Goal: Task Accomplishment & Management: Manage account settings

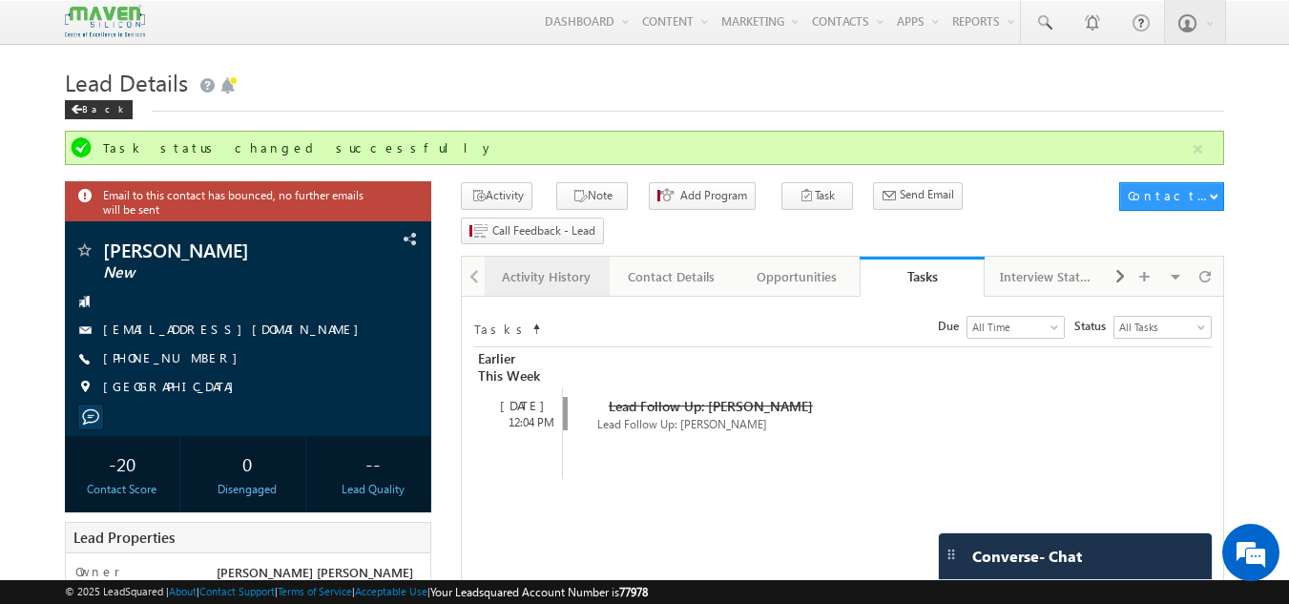
click at [549, 265] on div "Activity History" at bounding box center [546, 276] width 93 height 23
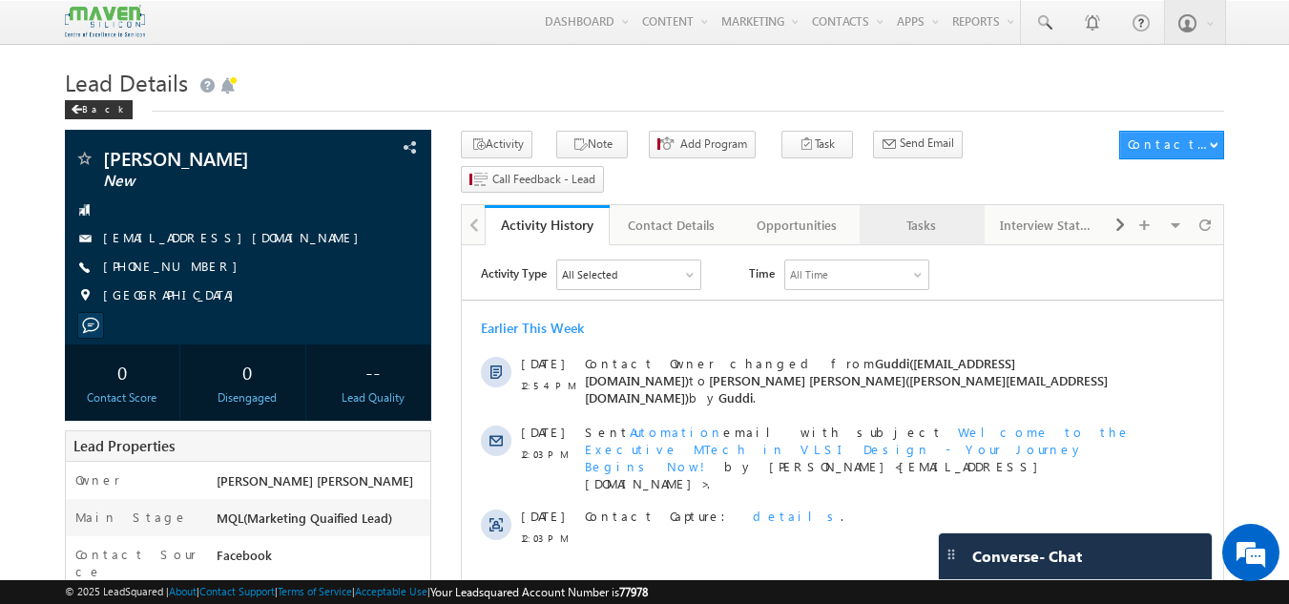
click at [902, 214] on div "Tasks" at bounding box center [921, 225] width 93 height 23
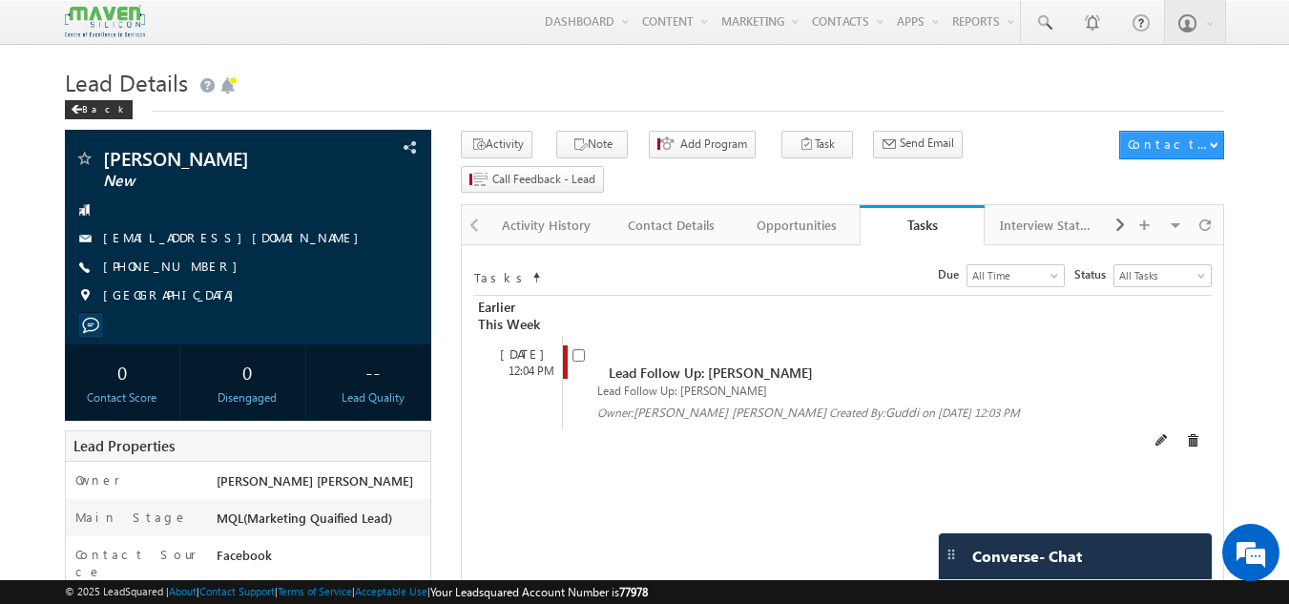
click at [584, 345] on span at bounding box center [582, 362] width 21 height 35
click at [581, 349] on input "checkbox" at bounding box center [578, 355] width 12 height 12
checkbox input "false"
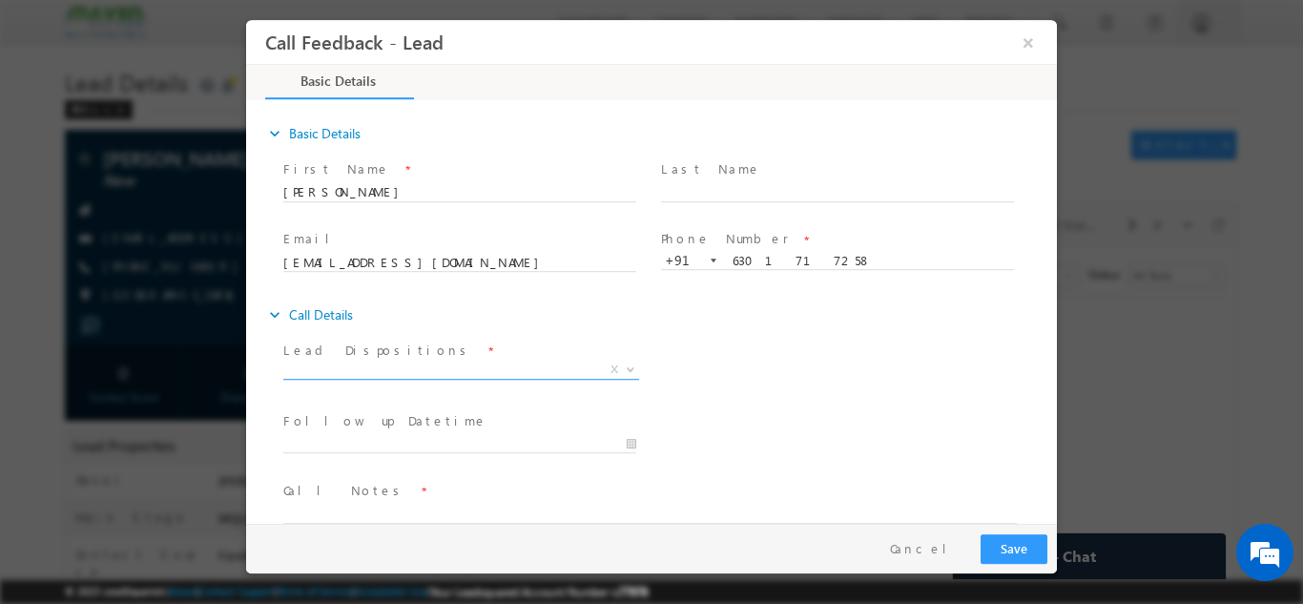
click at [477, 367] on span "X" at bounding box center [461, 369] width 356 height 19
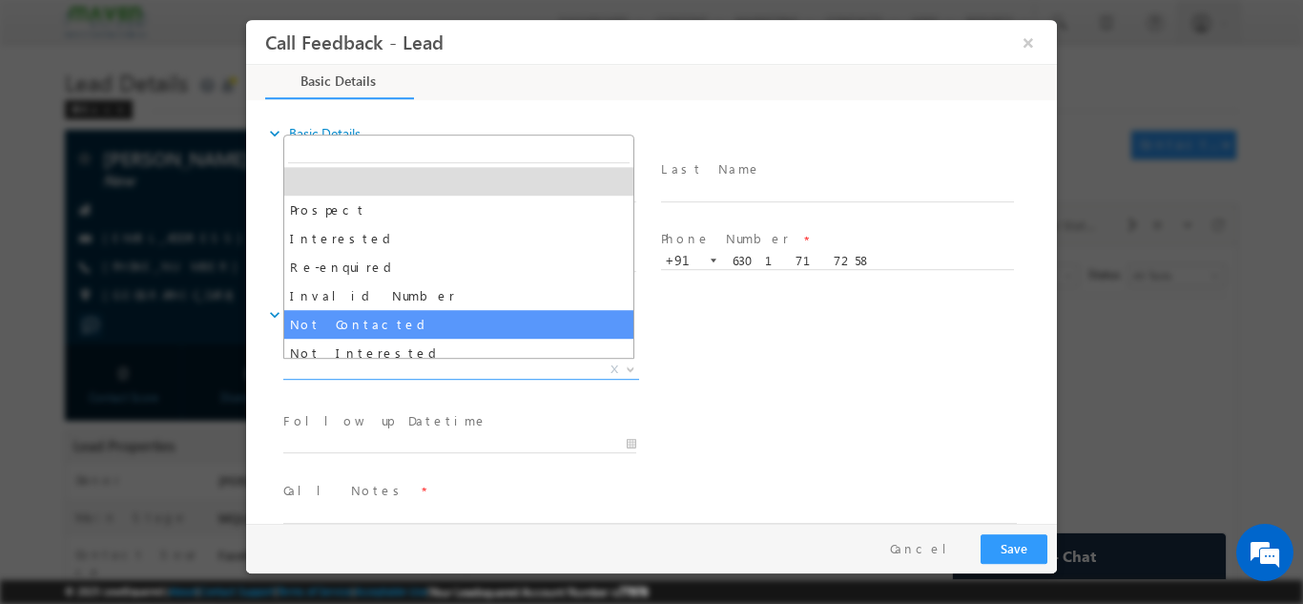
select select "Not Contacted"
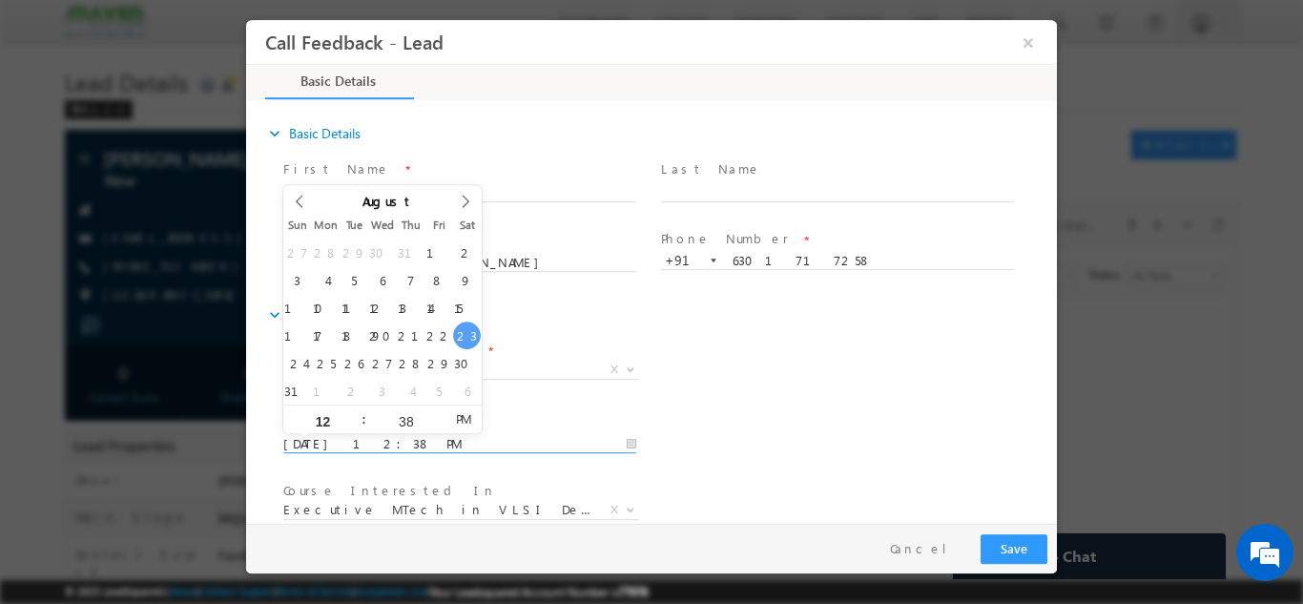
click at [396, 438] on input "23/08/2025 12:38 PM" at bounding box center [459, 443] width 353 height 19
type input "25/08/2025 12:38 PM"
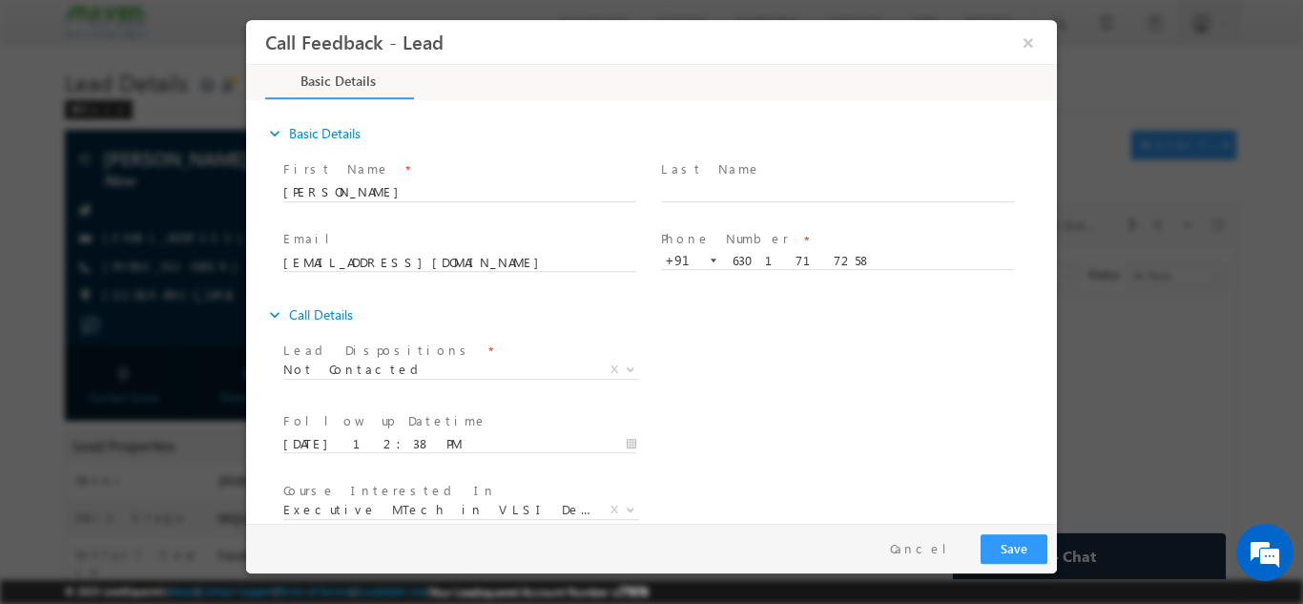
click at [897, 380] on div "Lead Dispositions * Prospect Interested Re-enquired Invalid Number Not Contacte…" at bounding box center [667, 371] width 777 height 71
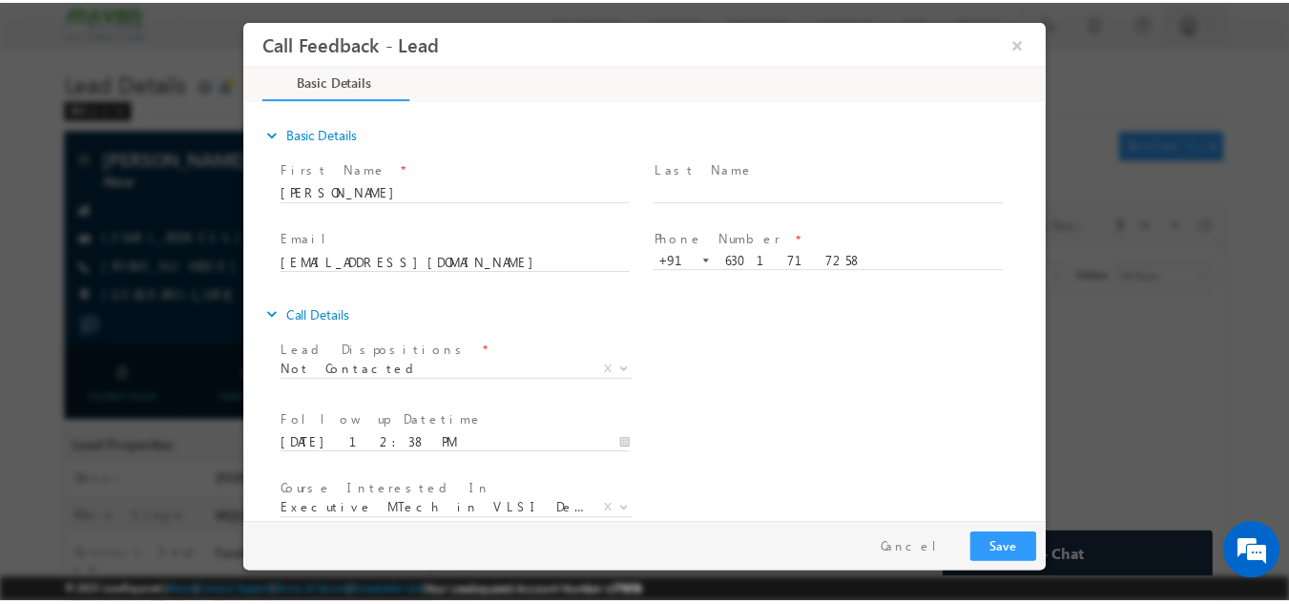
scroll to position [101, 0]
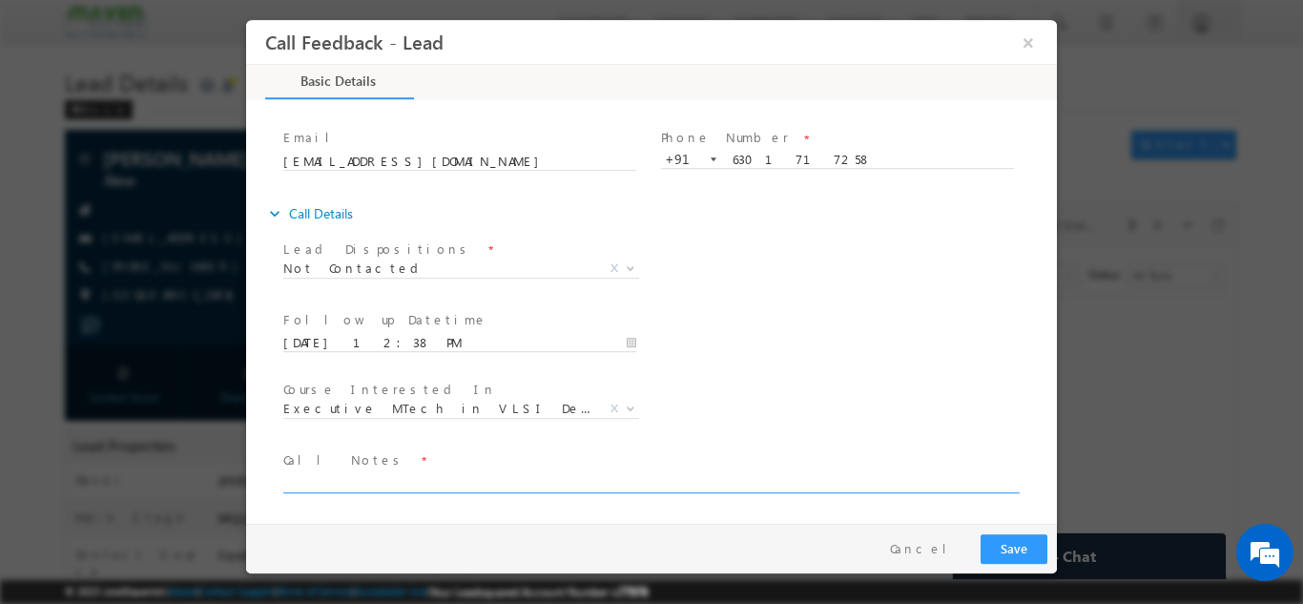
click at [670, 487] on textarea at bounding box center [649, 481] width 733 height 22
type textarea "dnp"
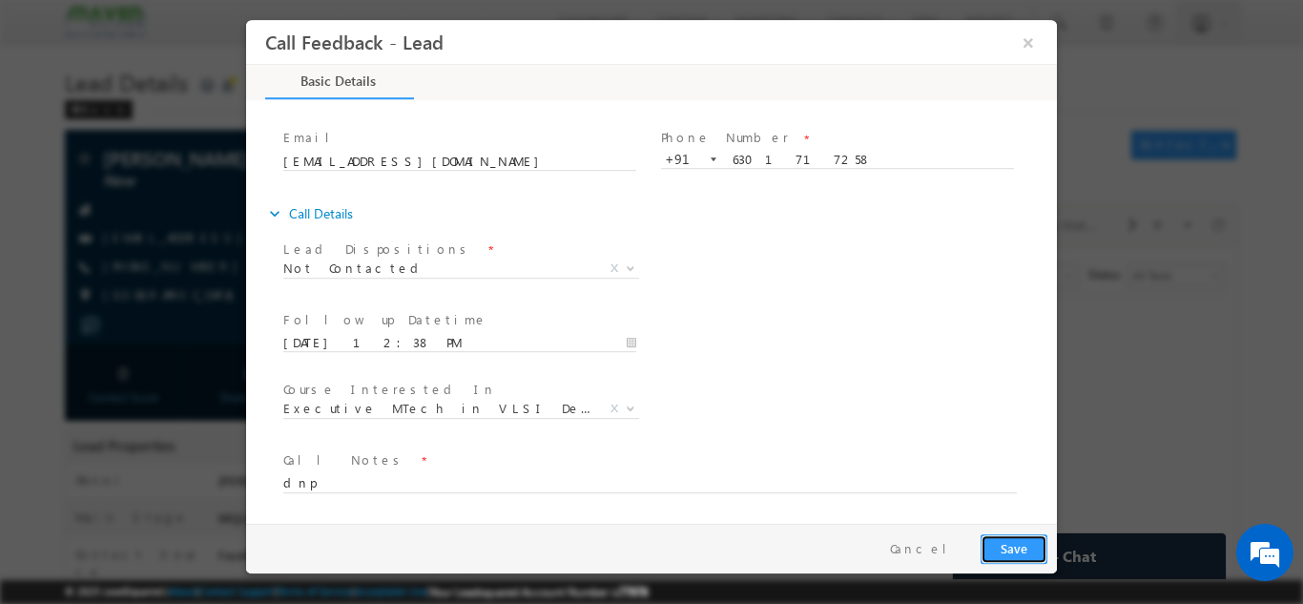
click at [1013, 553] on button "Save" at bounding box center [1013, 548] width 67 height 30
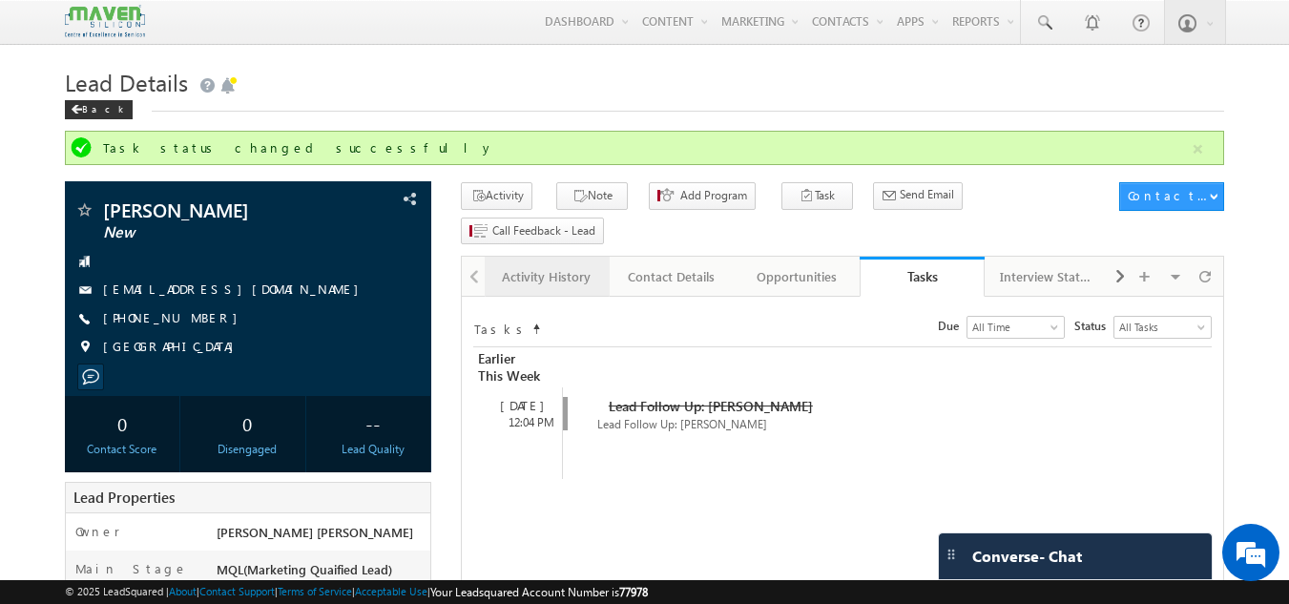
click at [497, 257] on link "Activity History" at bounding box center [547, 277] width 125 height 40
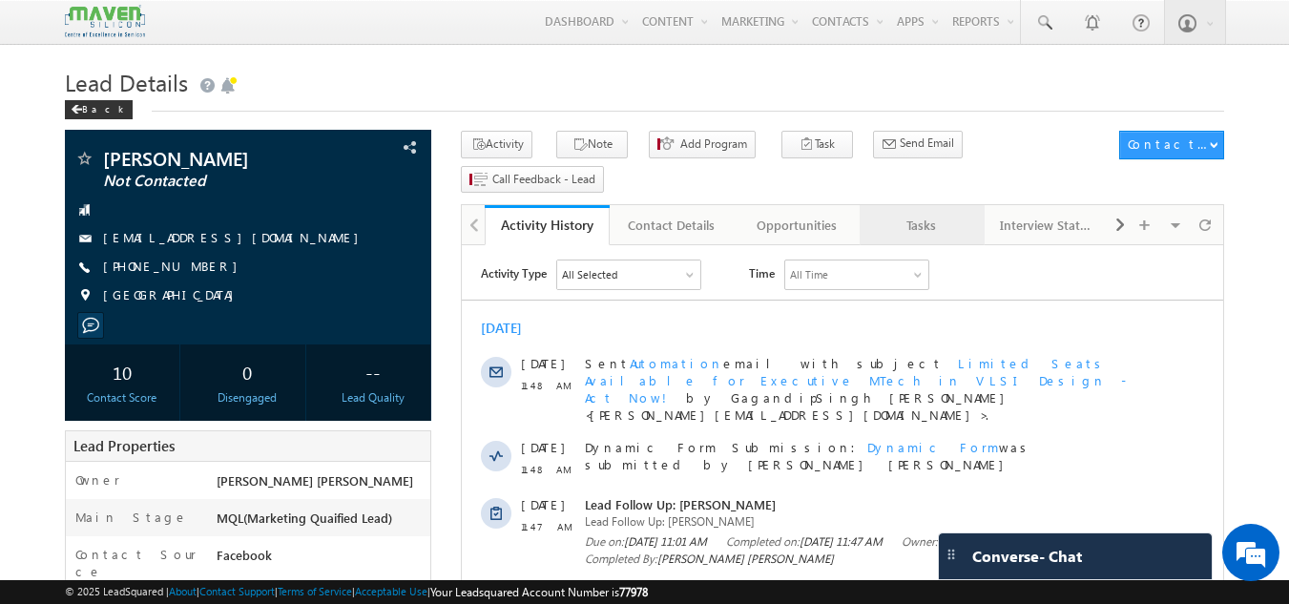
click at [933, 214] on div "Tasks" at bounding box center [921, 225] width 93 height 23
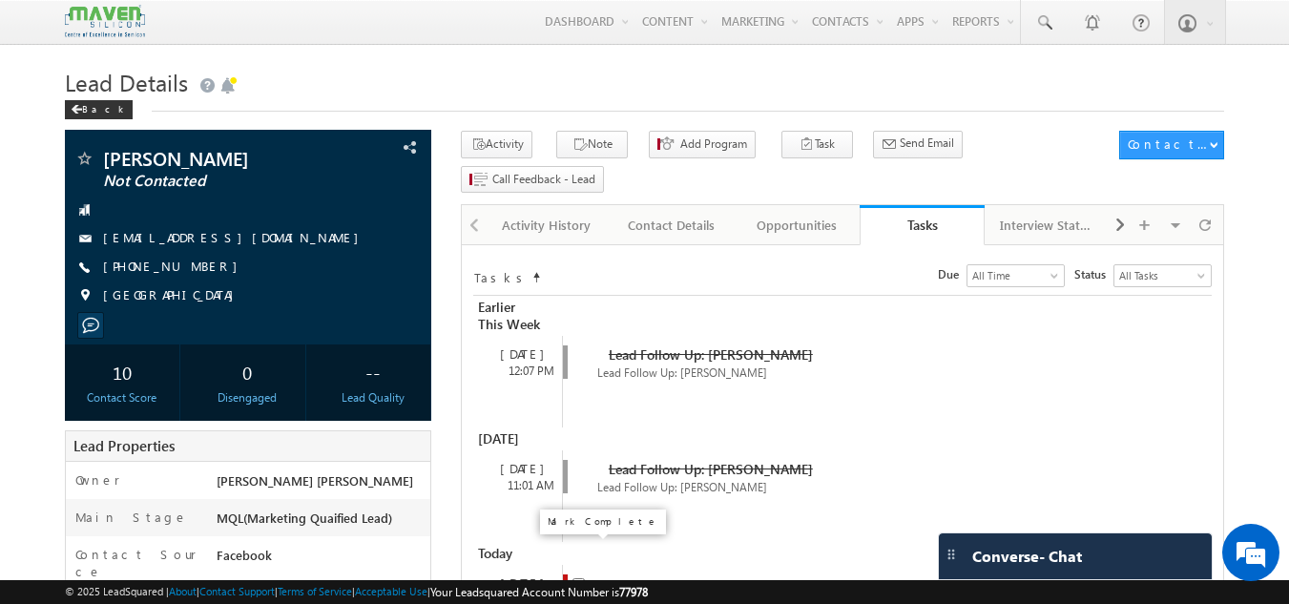
click at [579, 578] on input "checkbox" at bounding box center [578, 584] width 12 height 12
checkbox input "false"
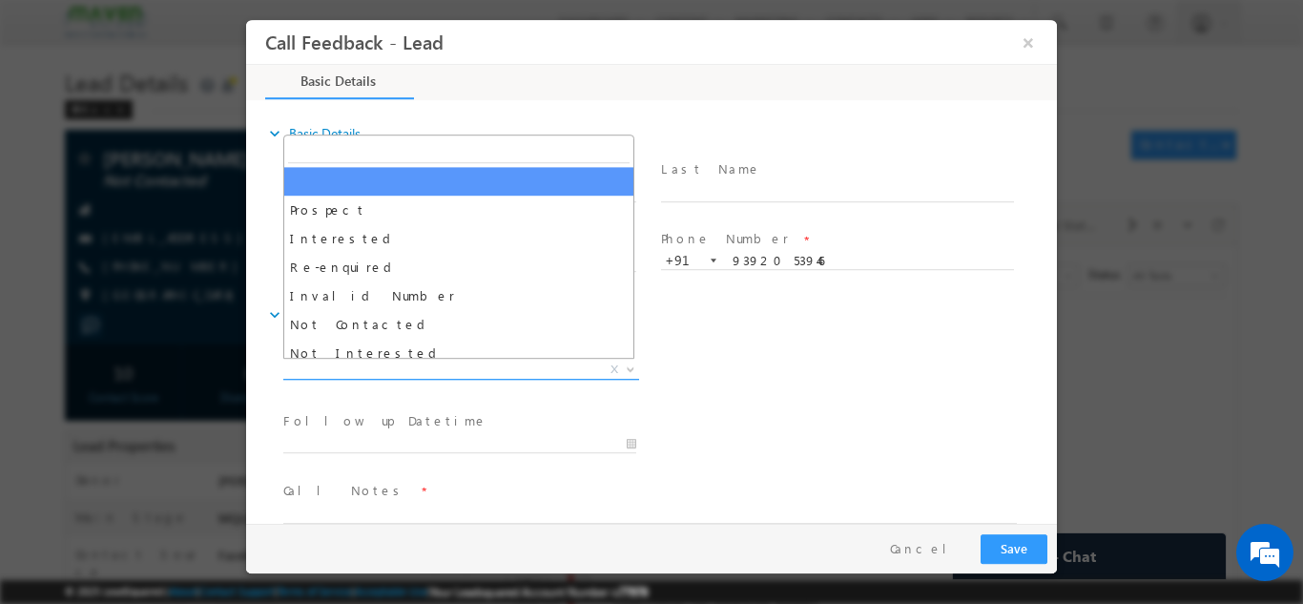
click at [547, 373] on span "X" at bounding box center [461, 369] width 356 height 19
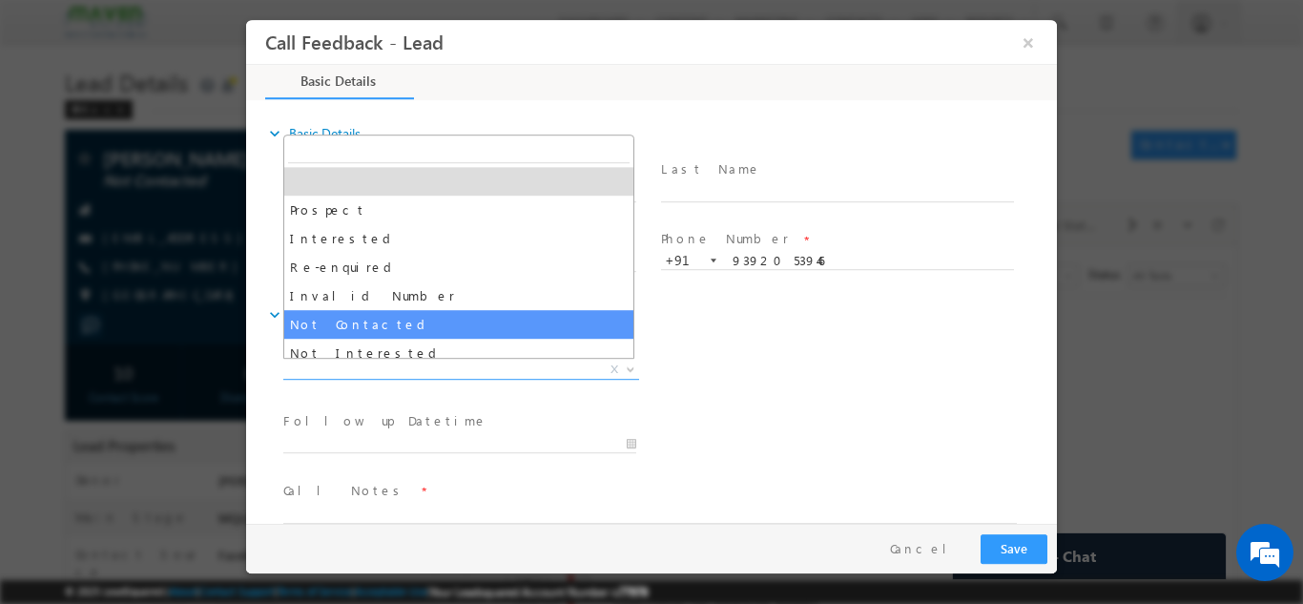
select select "Not Contacted"
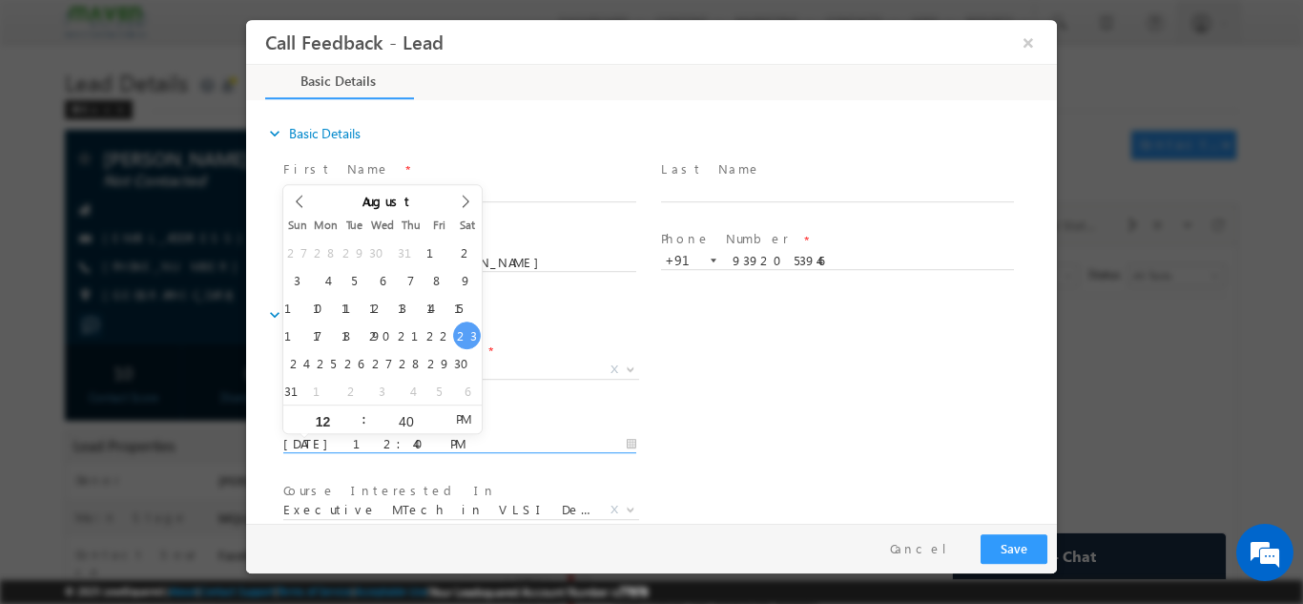
click at [497, 437] on input "23/08/2025 12:40 PM" at bounding box center [459, 443] width 353 height 19
type input "25/08/2025 12:40 PM"
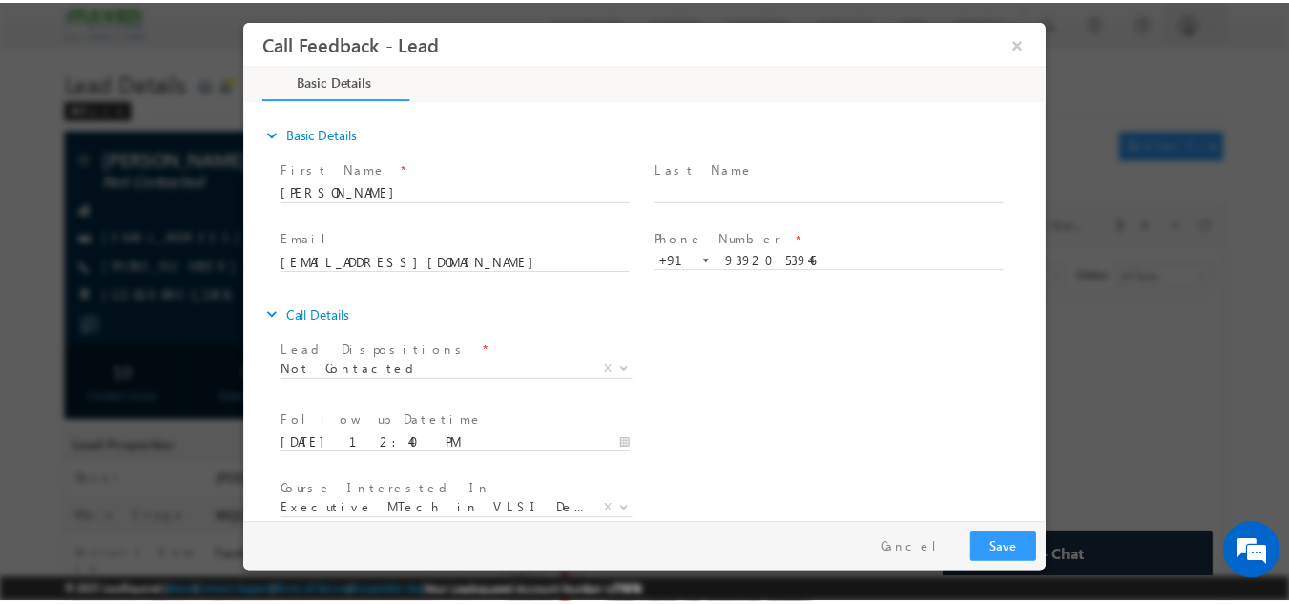
scroll to position [101, 0]
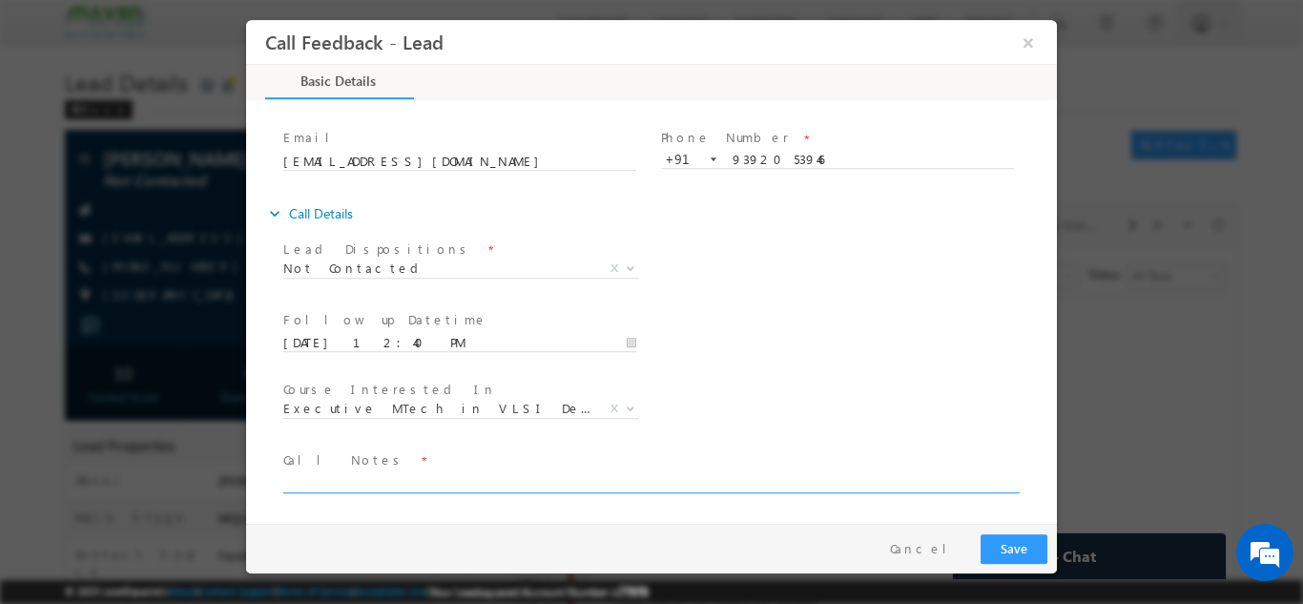
click at [491, 481] on textarea at bounding box center [649, 481] width 733 height 22
type textarea "dnp"
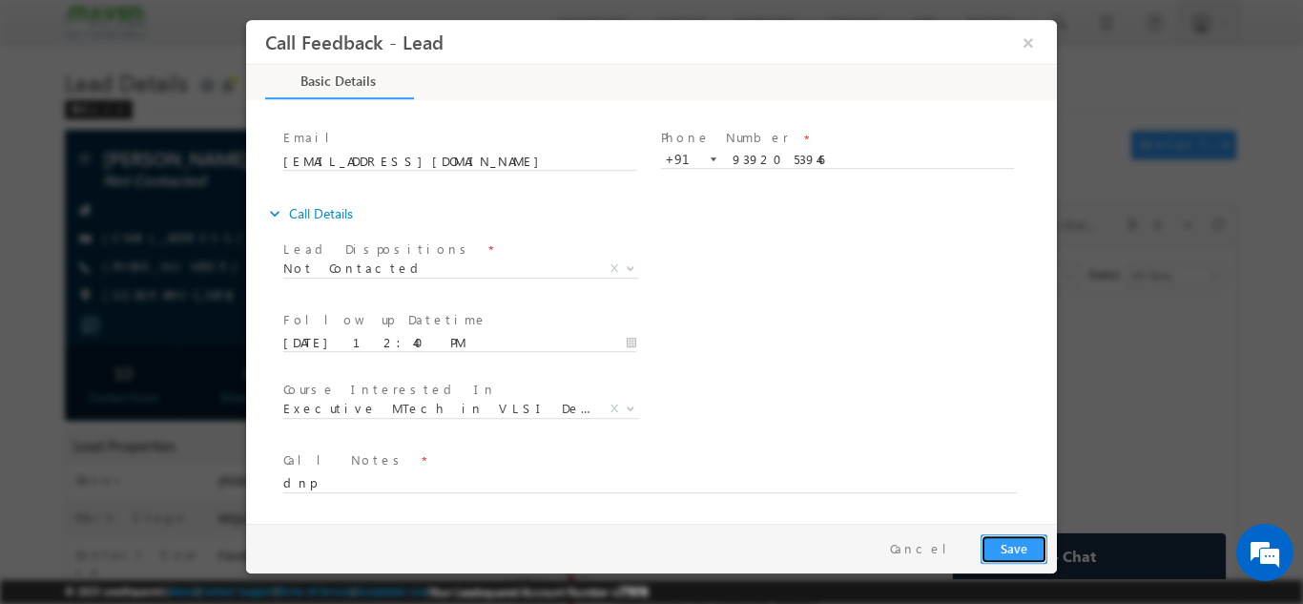
click at [1021, 549] on button "Save" at bounding box center [1013, 548] width 67 height 30
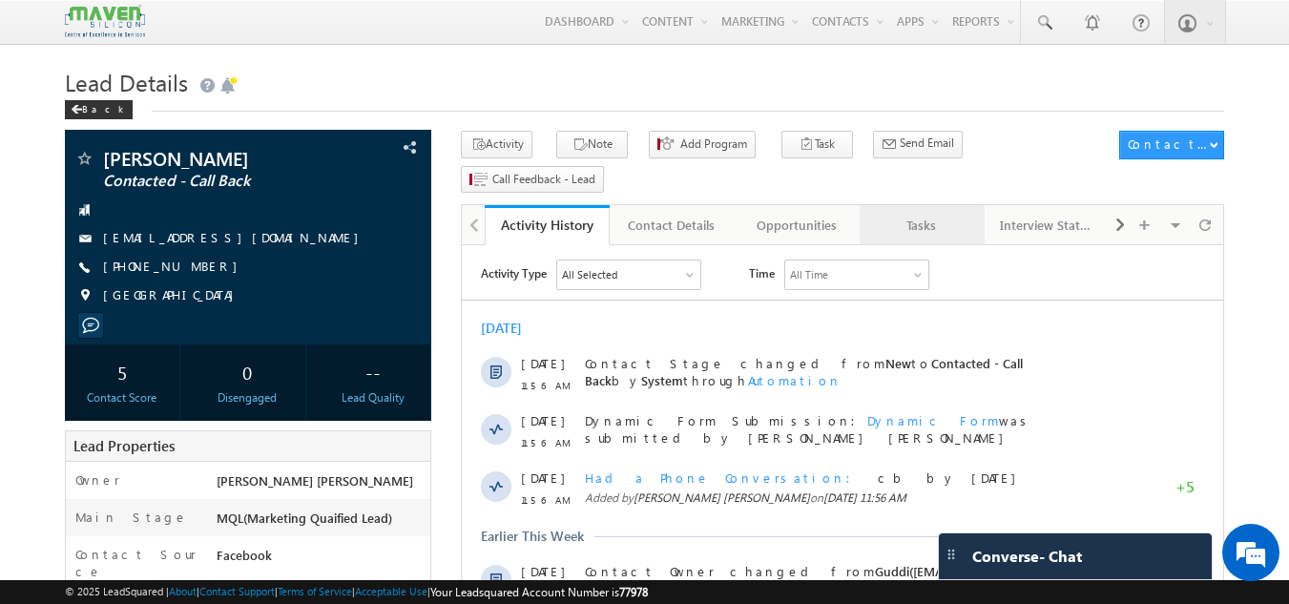
click at [922, 214] on div "Tasks" at bounding box center [921, 225] width 93 height 23
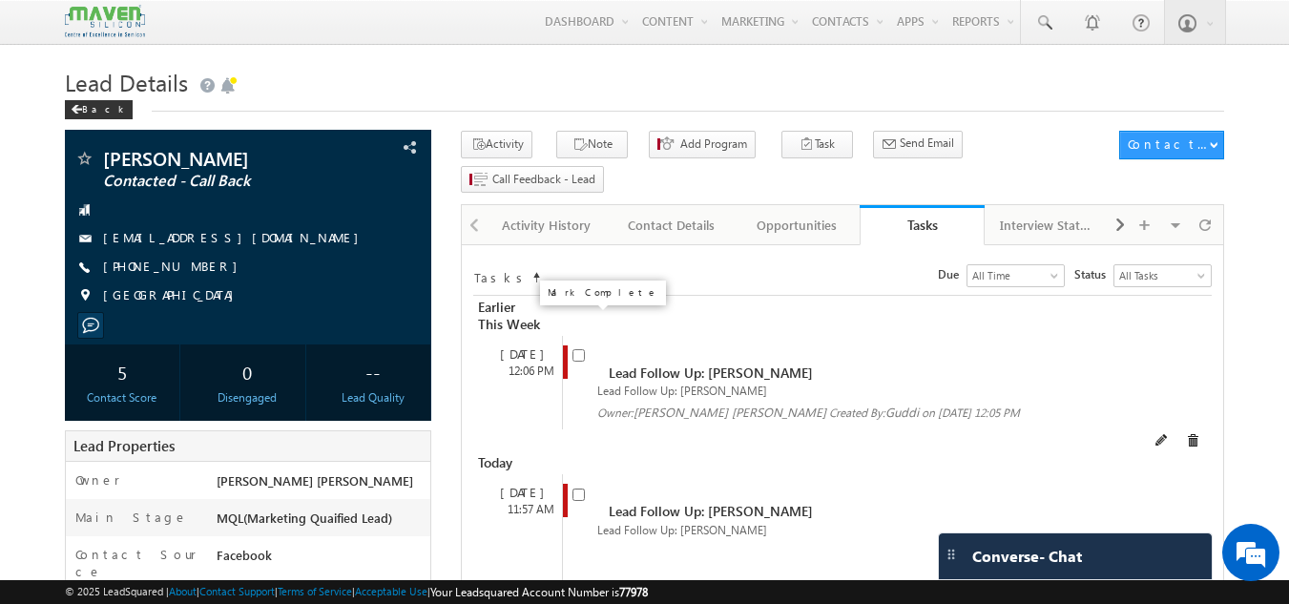
click at [572, 349] on input "checkbox" at bounding box center [578, 355] width 12 height 12
checkbox input "false"
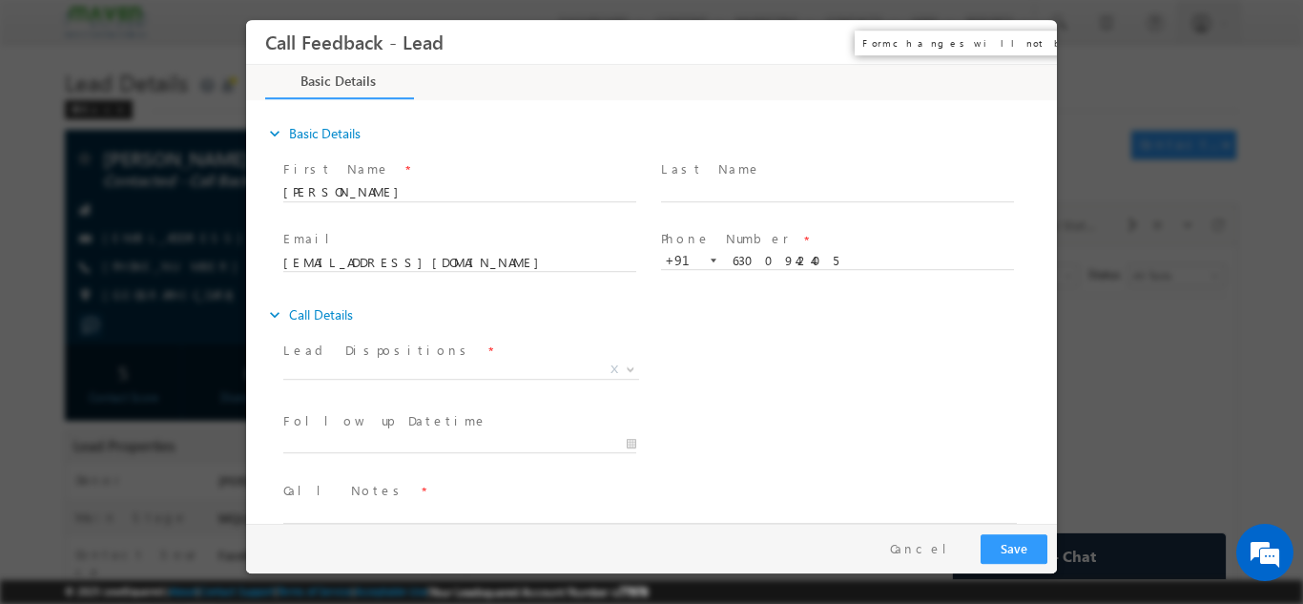
click at [1031, 35] on button "×" at bounding box center [1028, 41] width 32 height 35
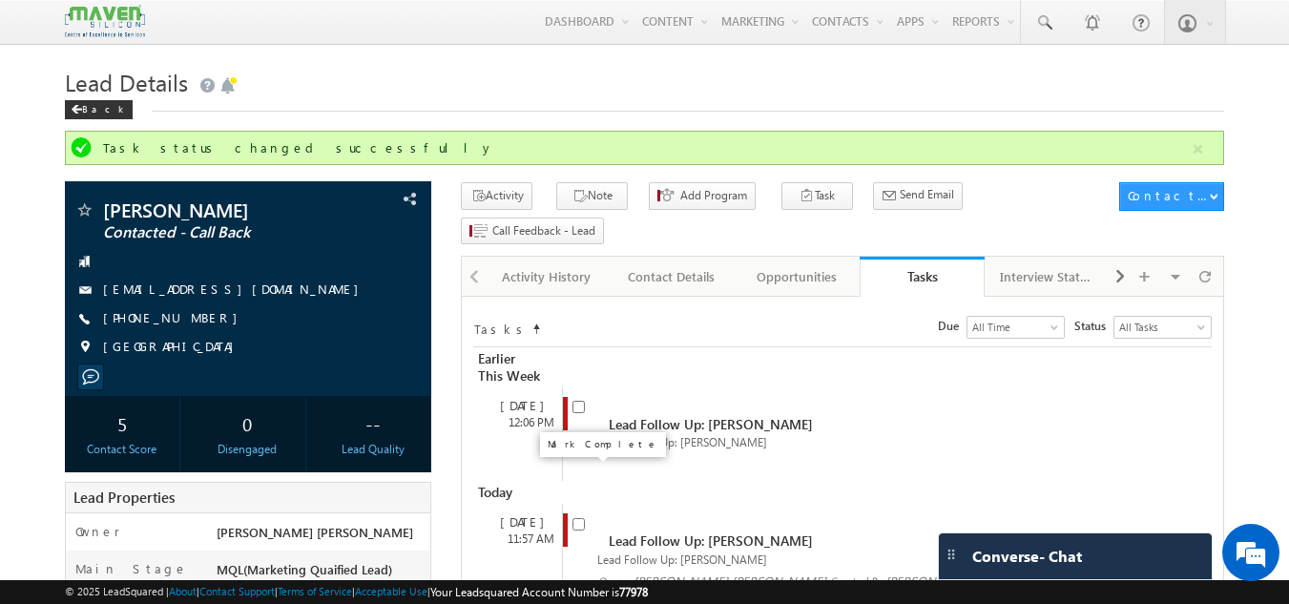
click at [576, 518] on input "checkbox" at bounding box center [578, 524] width 12 height 12
checkbox input "false"
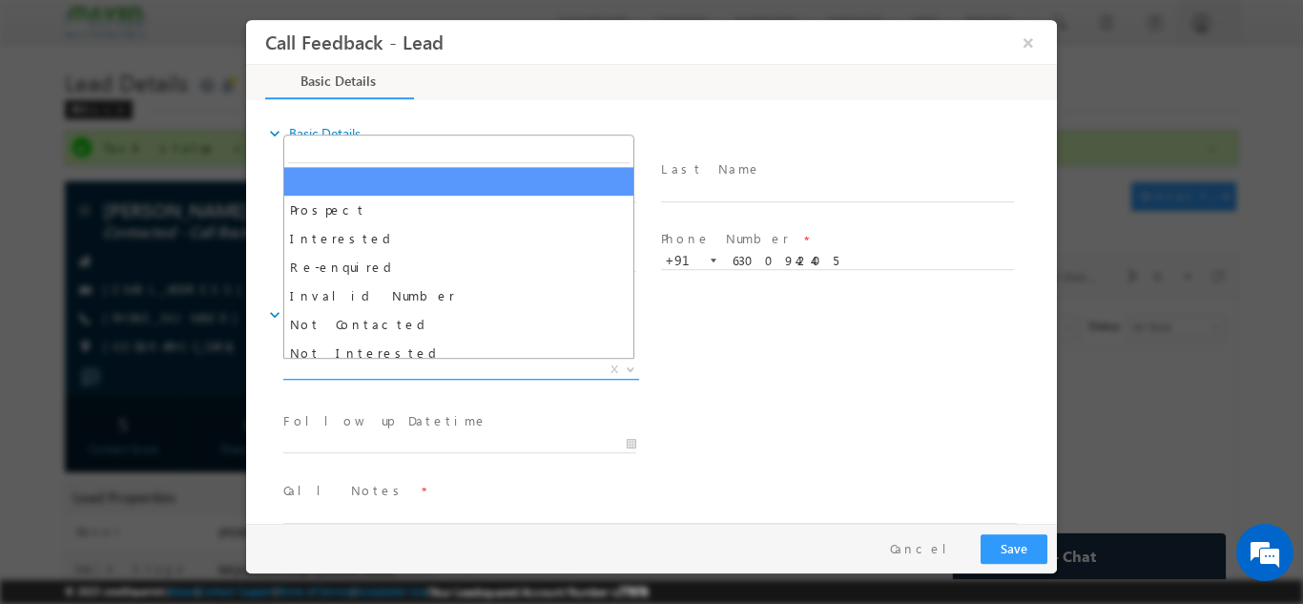
click at [474, 368] on span "X" at bounding box center [461, 369] width 356 height 19
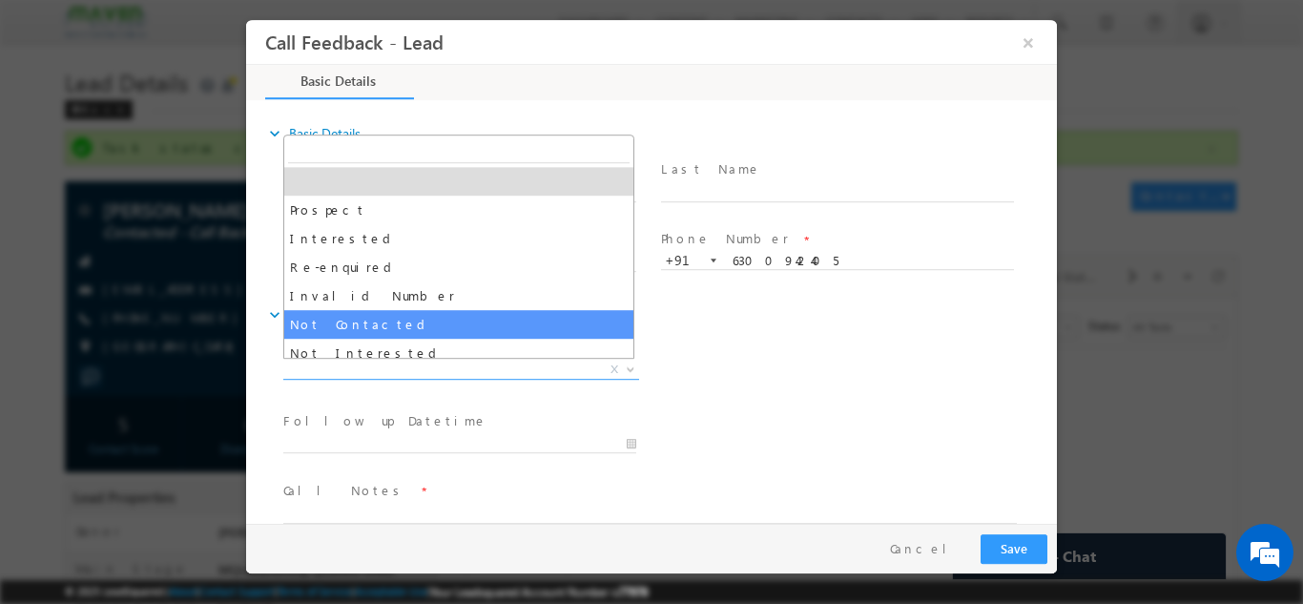
select select "Not Contacted"
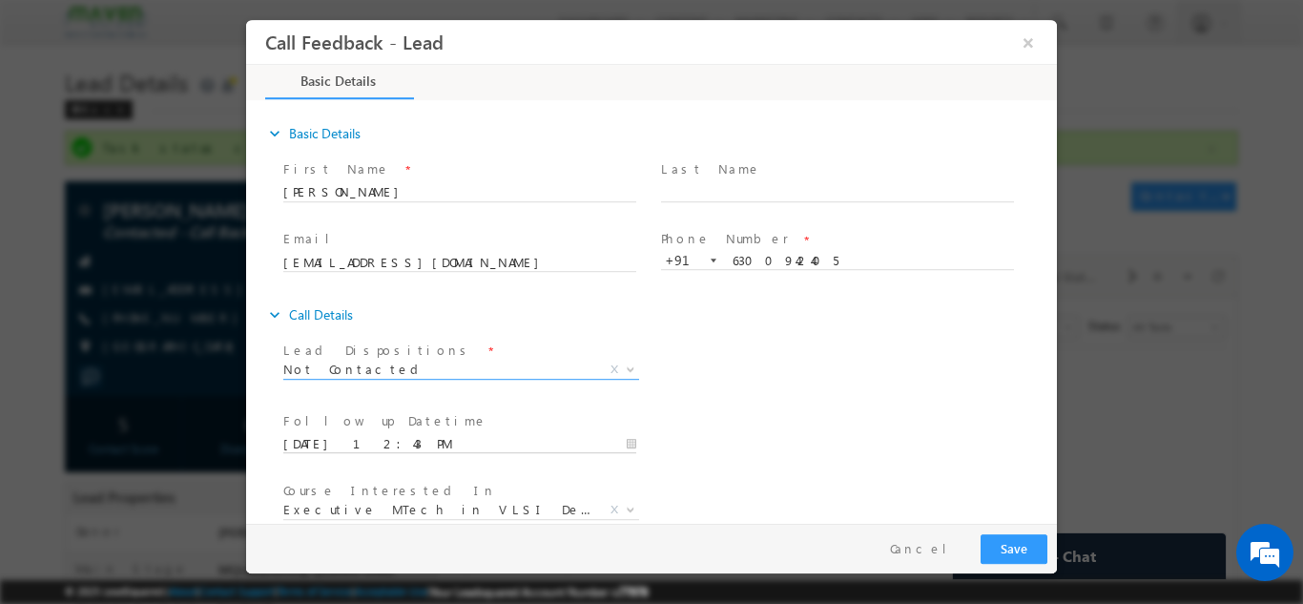
click at [439, 439] on input "23/08/2025 12:43 PM" at bounding box center [459, 443] width 353 height 19
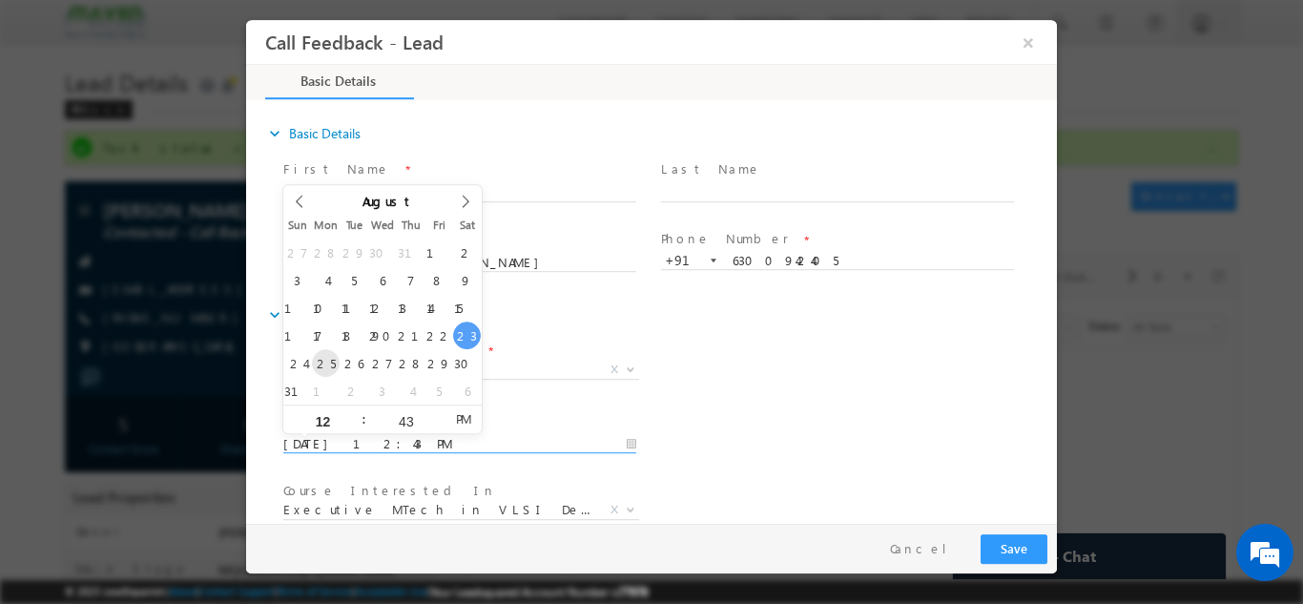
type input "25/08/2025 12:43 PM"
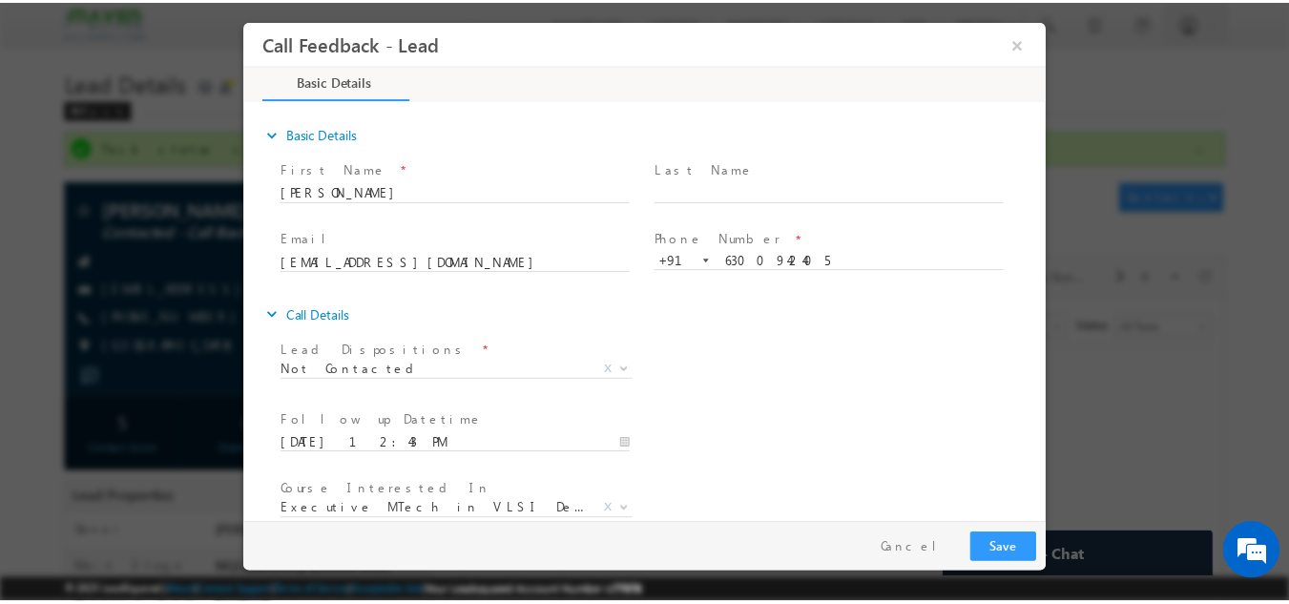
scroll to position [101, 0]
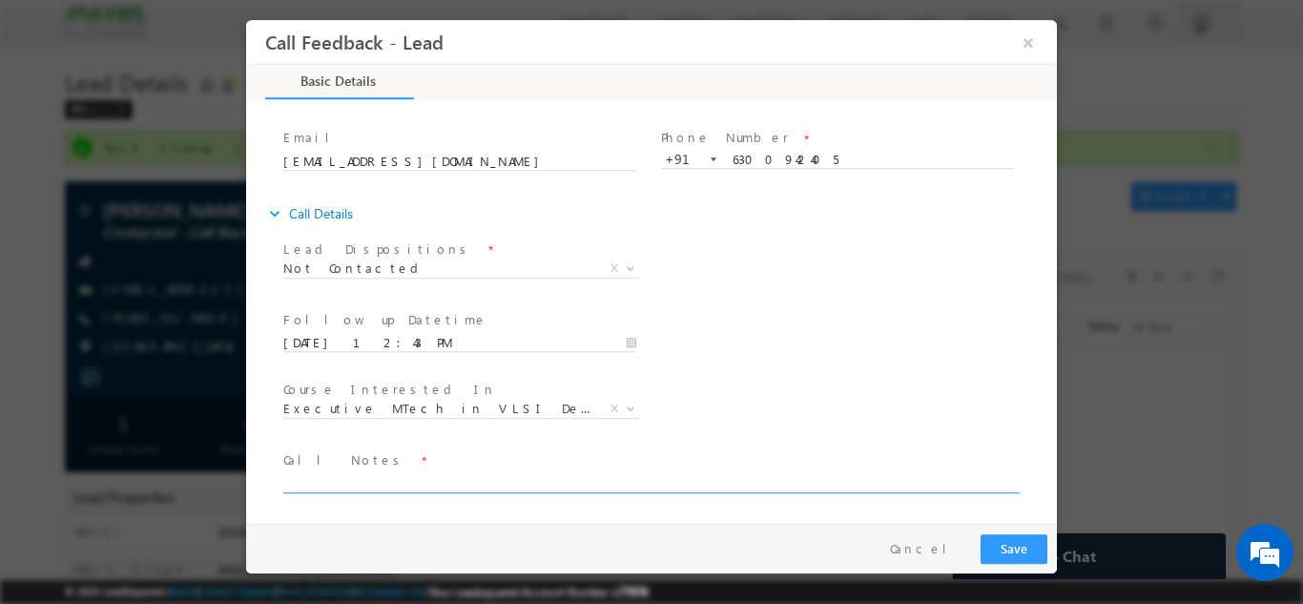
click at [594, 478] on textarea at bounding box center [649, 481] width 733 height 22
paste textarea "dnp"
type textarea "dnp"
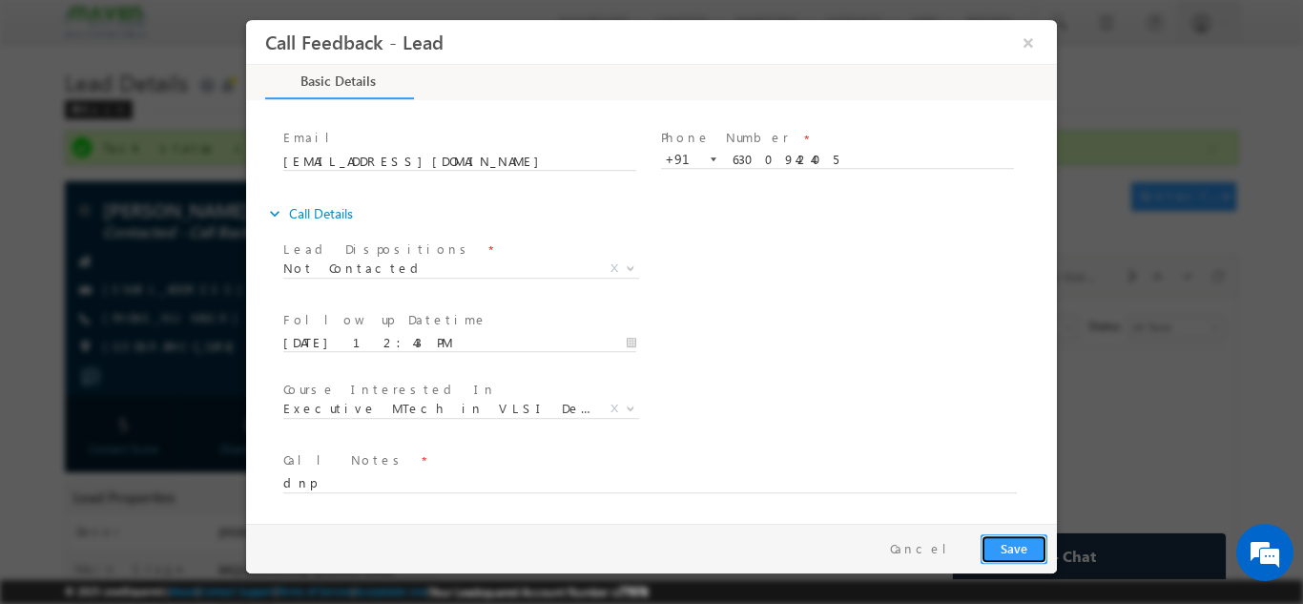
click at [1025, 540] on button "Save" at bounding box center [1013, 548] width 67 height 30
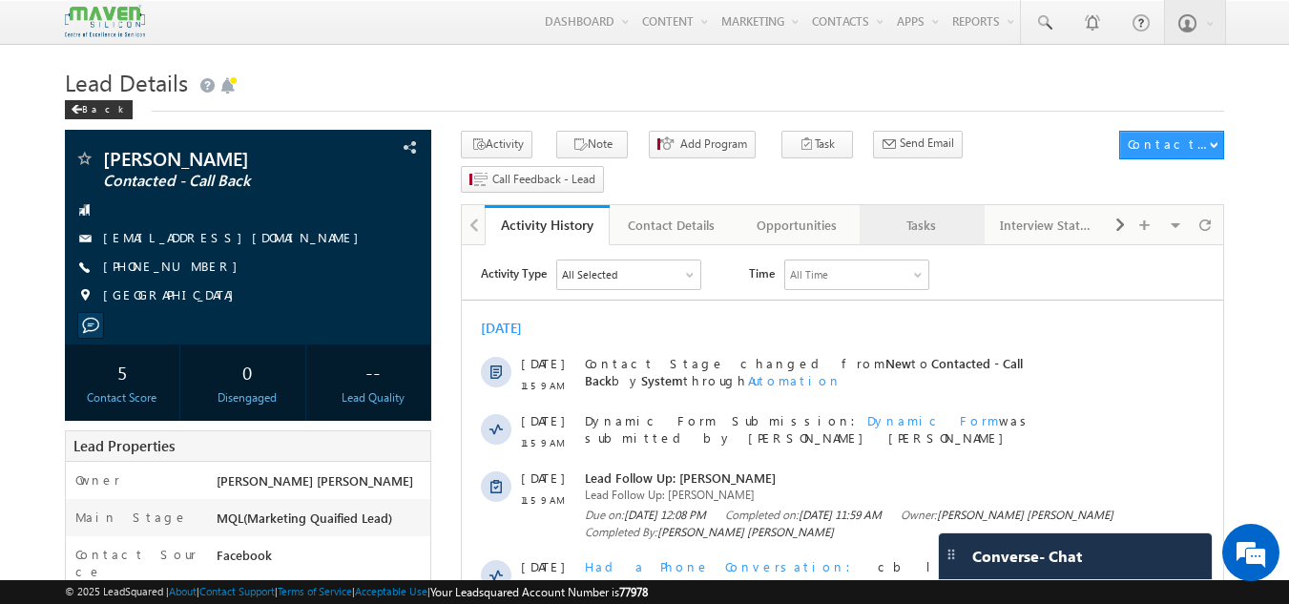
click at [918, 205] on link "Tasks" at bounding box center [921, 225] width 125 height 40
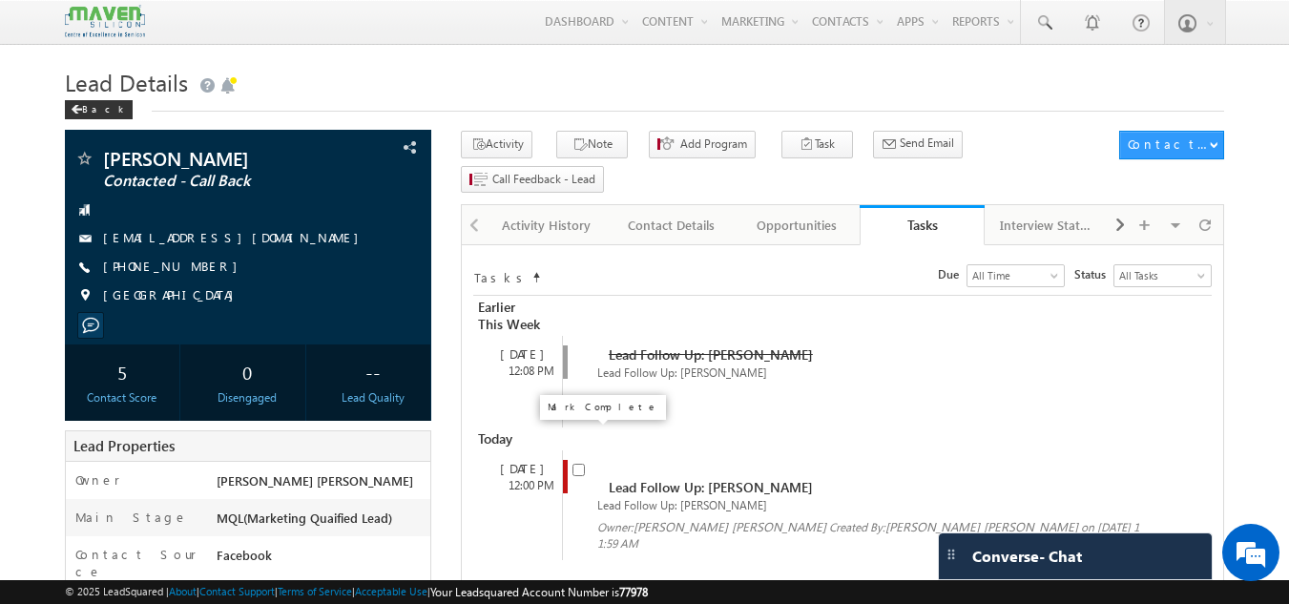
click at [583, 464] on input "checkbox" at bounding box center [578, 470] width 12 height 12
checkbox input "false"
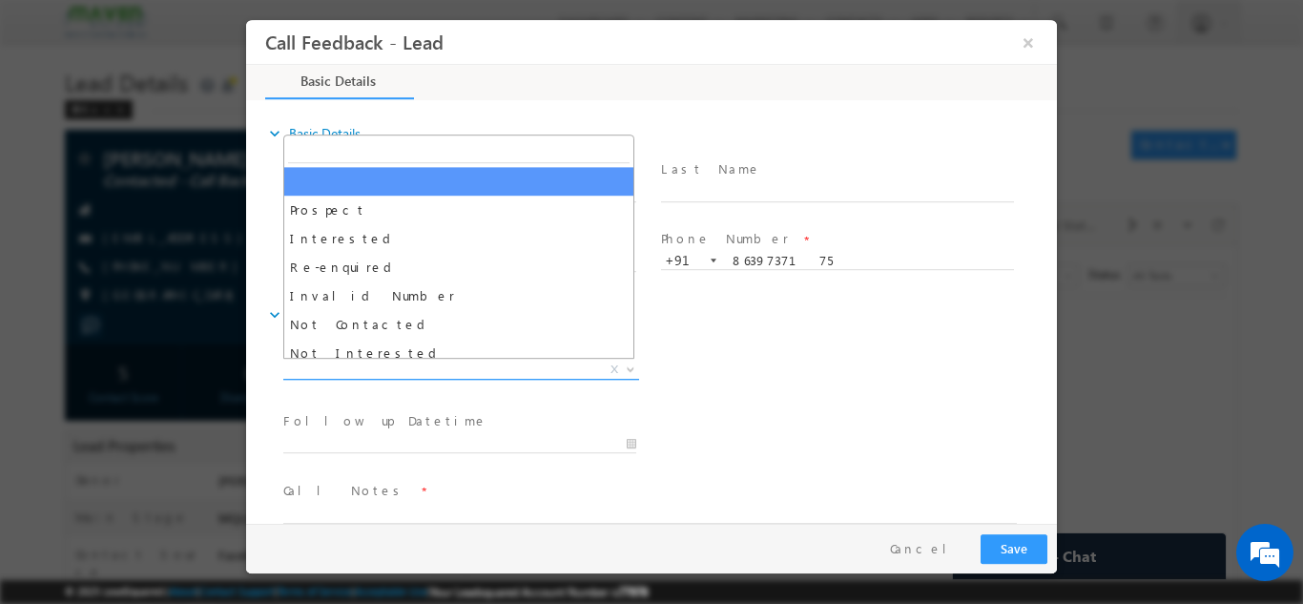
click at [481, 366] on span "X" at bounding box center [461, 369] width 356 height 19
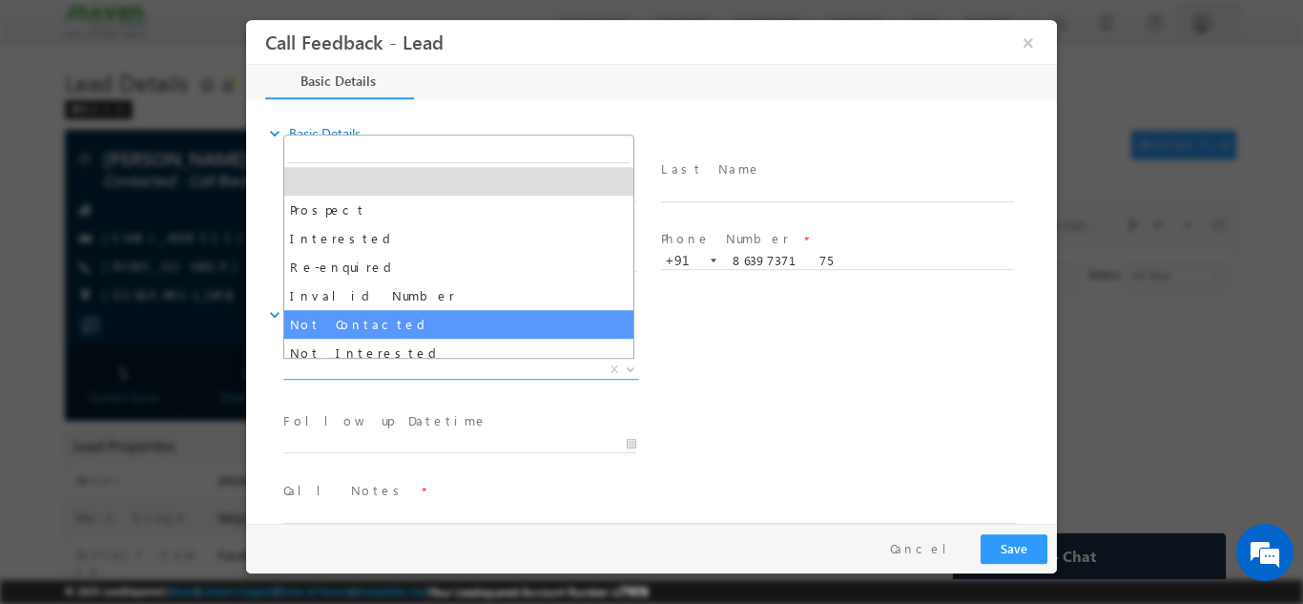
select select "Not Contacted"
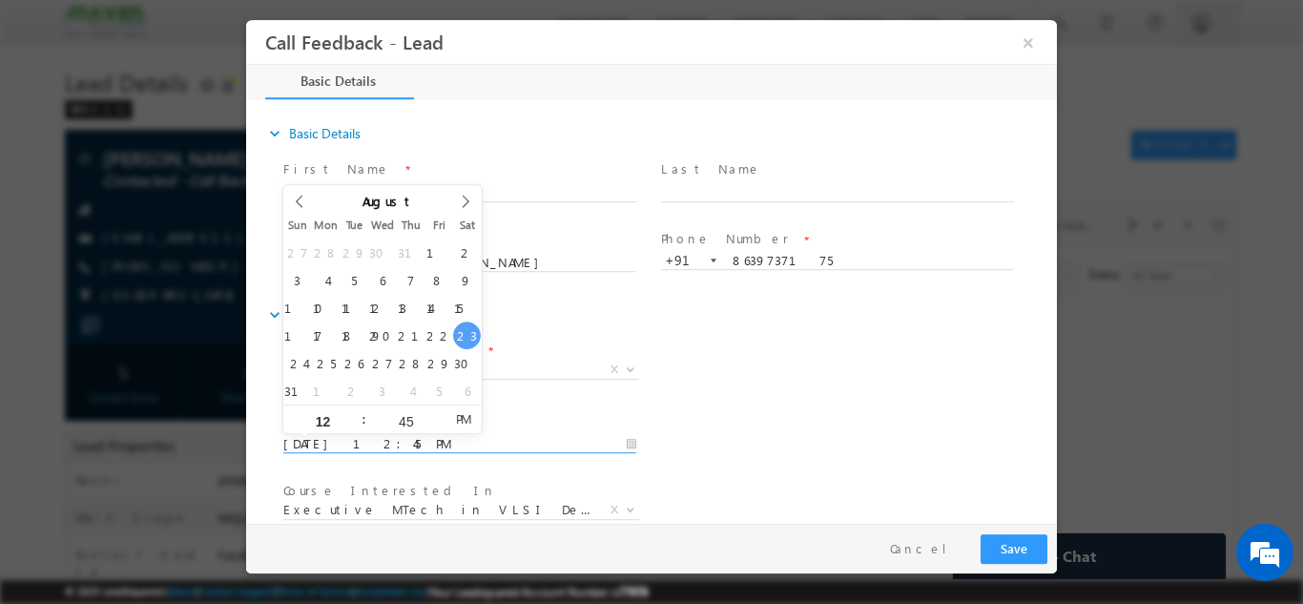
click at [447, 451] on input "23/08/2025 12:45 PM" at bounding box center [459, 443] width 353 height 19
type input "25/08/2025 12:45 PM"
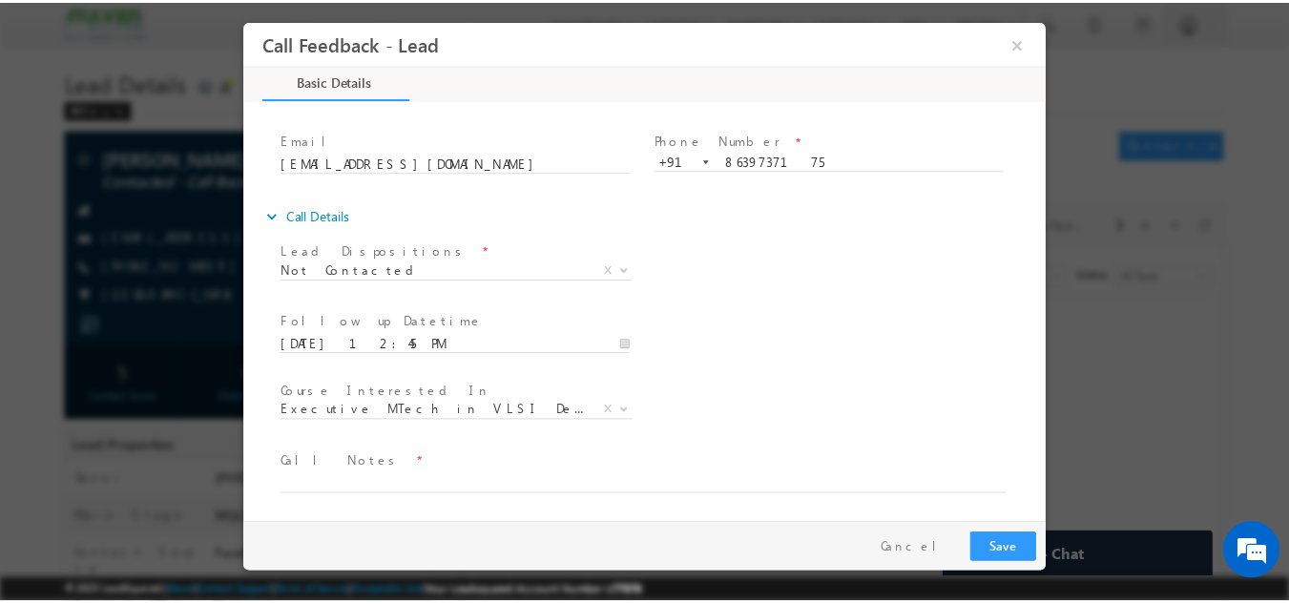
scroll to position [101, 0]
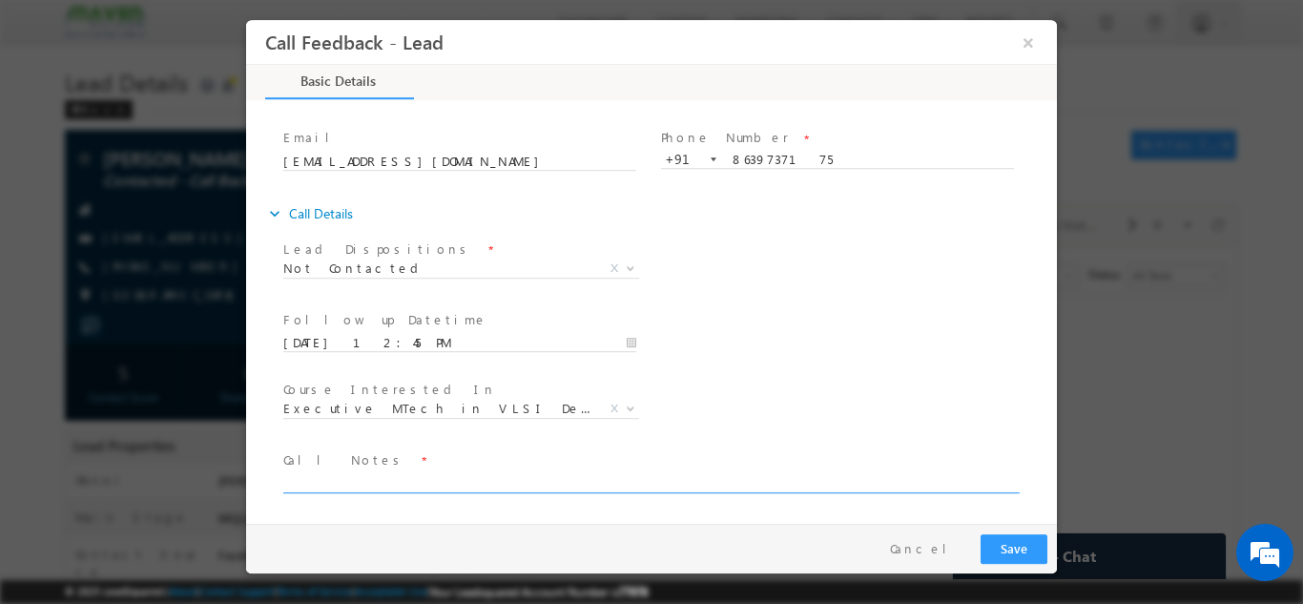
click at [804, 472] on textarea at bounding box center [649, 481] width 733 height 22
type textarea "dnp"
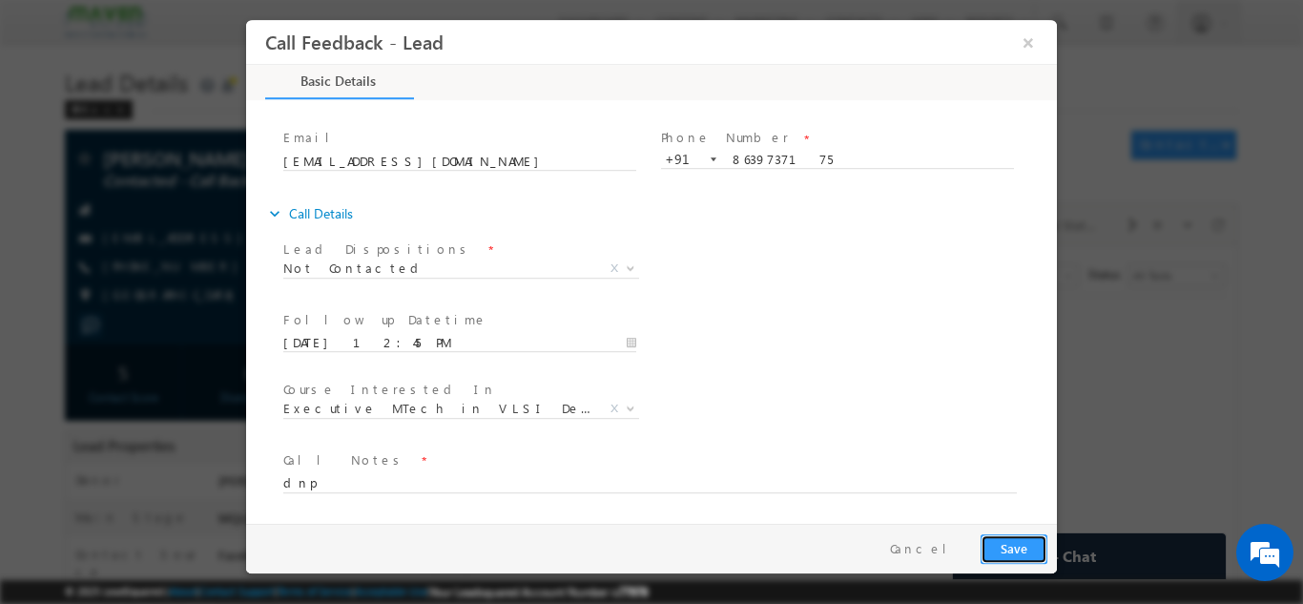
click at [1036, 543] on button "Save" at bounding box center [1013, 548] width 67 height 30
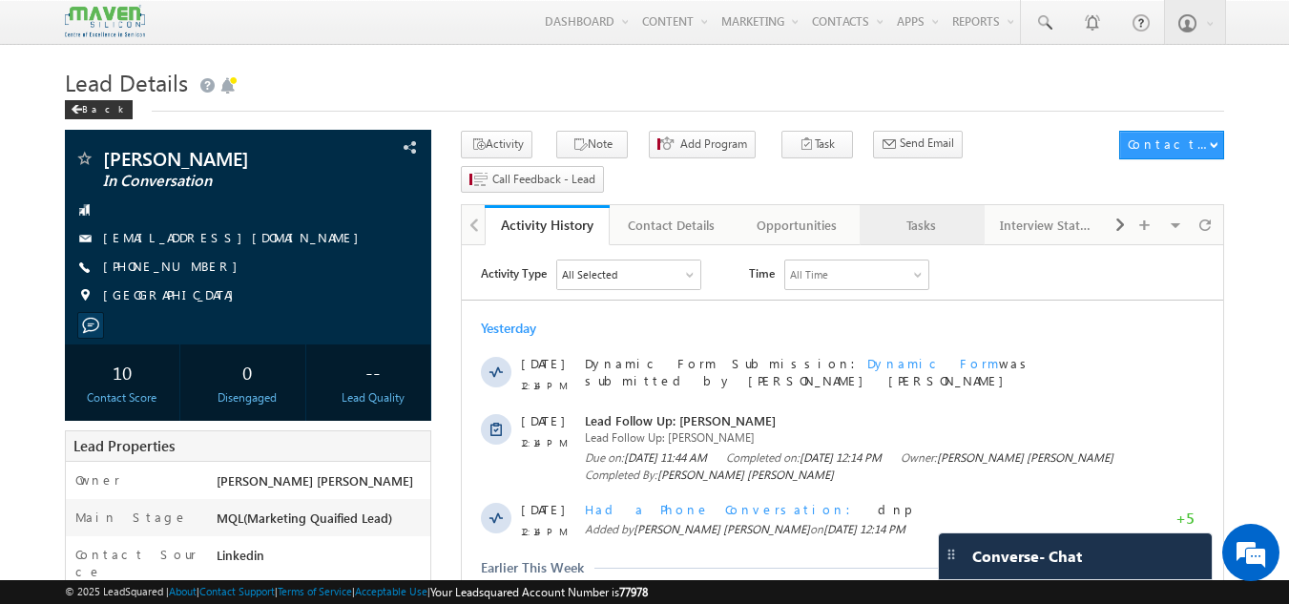
click at [928, 214] on div "Tasks" at bounding box center [921, 225] width 93 height 23
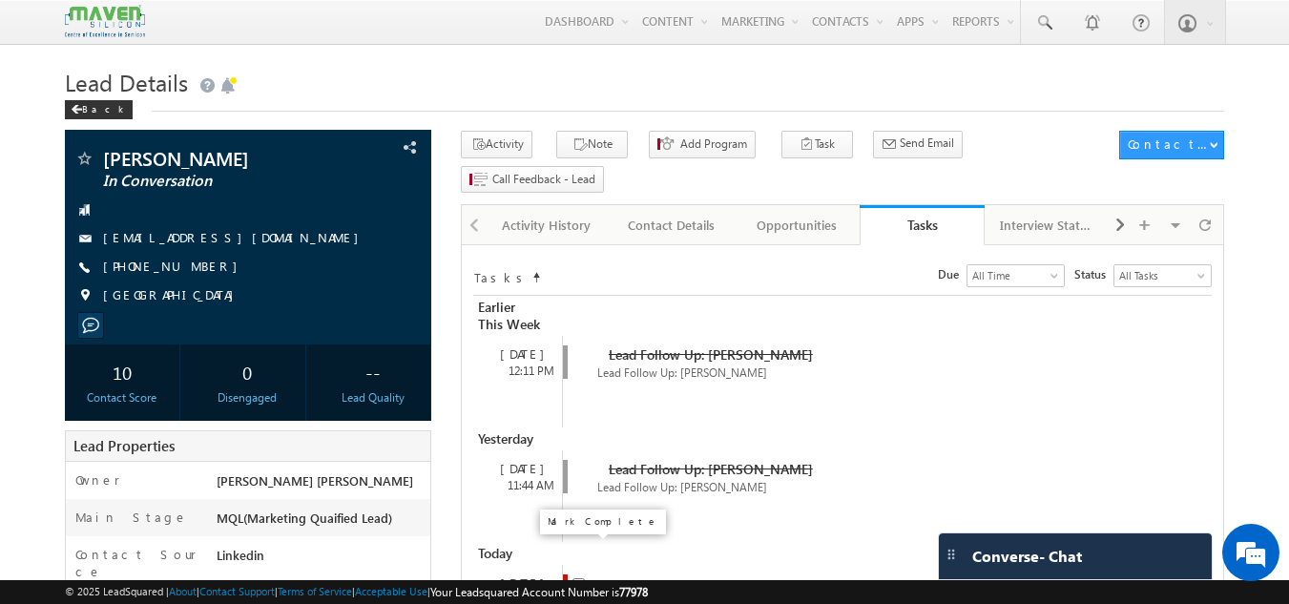
click at [573, 578] on input "checkbox" at bounding box center [578, 584] width 12 height 12
checkbox input "false"
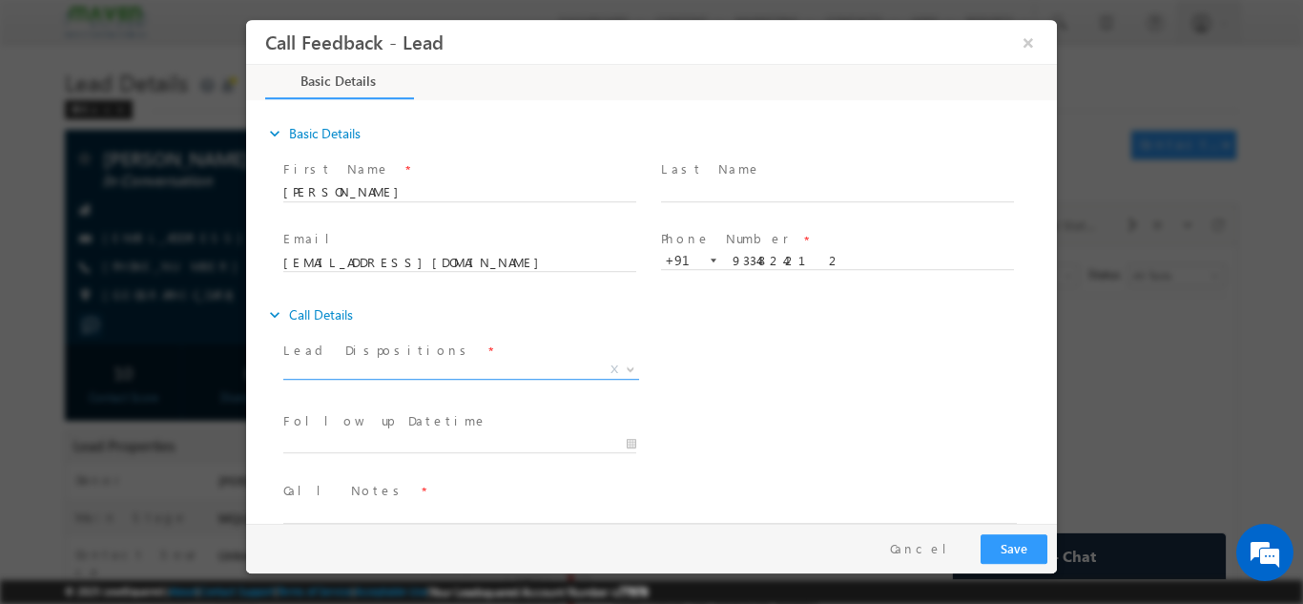
click at [477, 370] on span "X" at bounding box center [461, 369] width 356 height 19
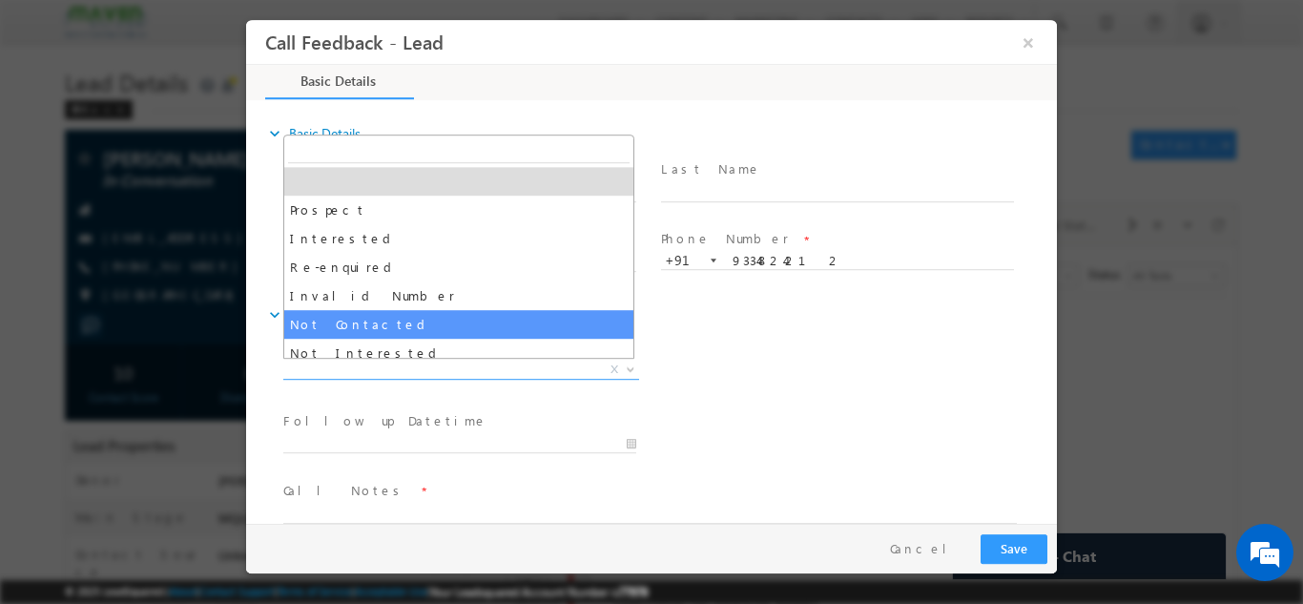
select select "Not Contacted"
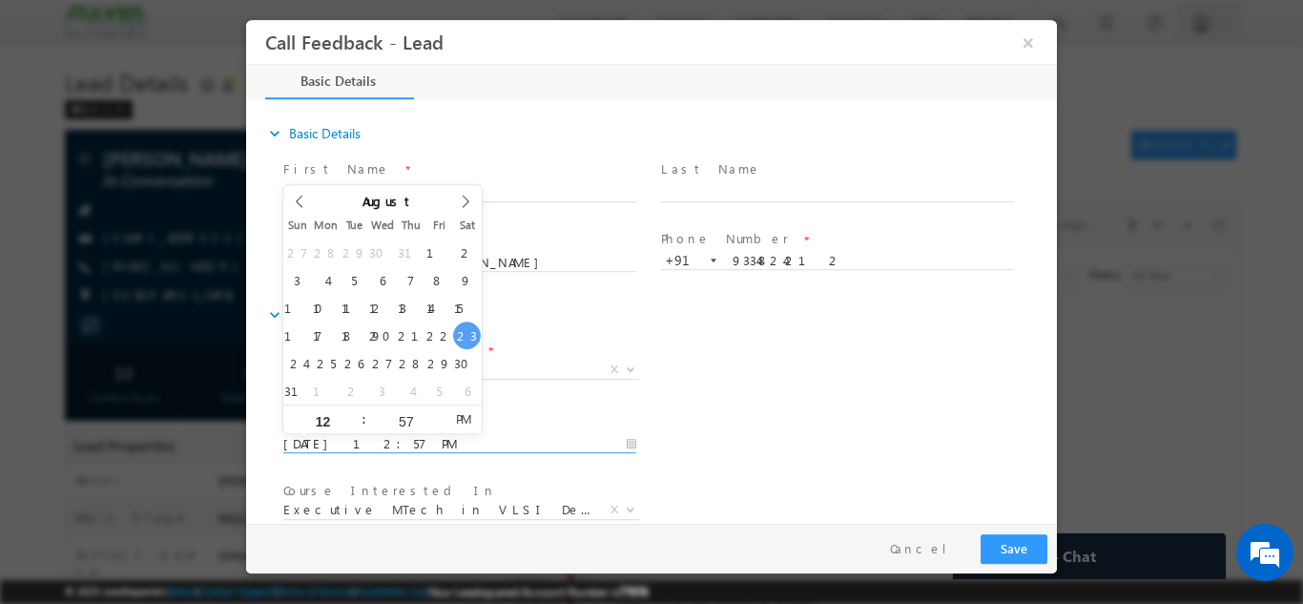
click at [402, 448] on input "23/08/2025 12:57 PM" at bounding box center [459, 443] width 353 height 19
type input "25/08/2025 12:57 PM"
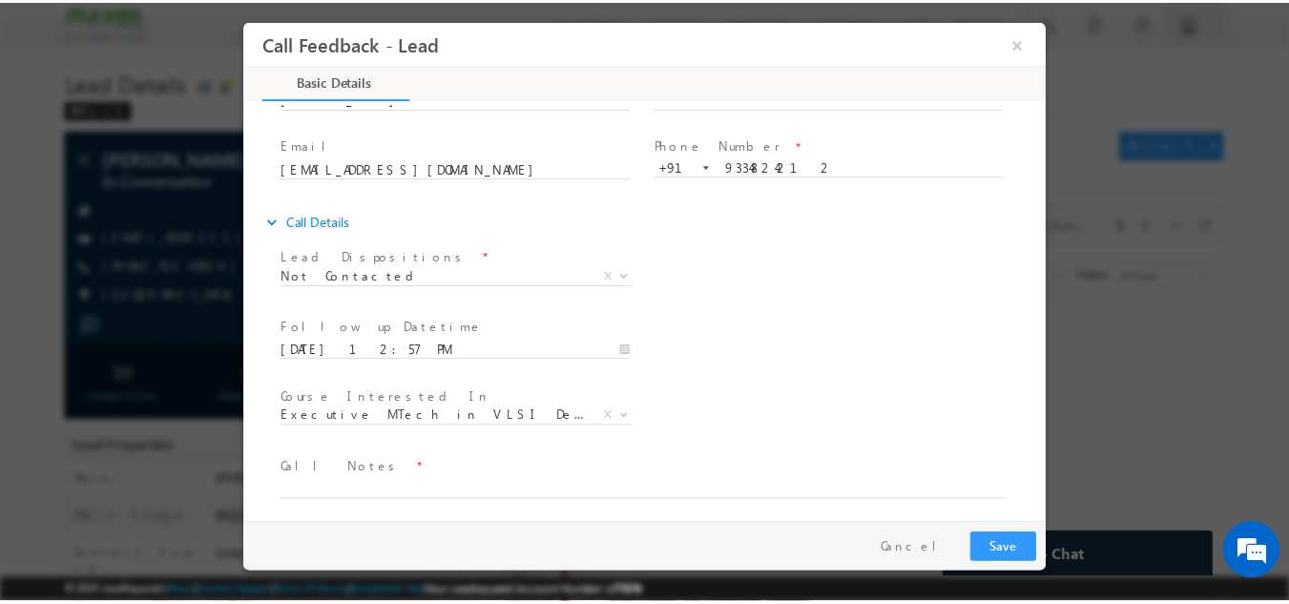
scroll to position [101, 0]
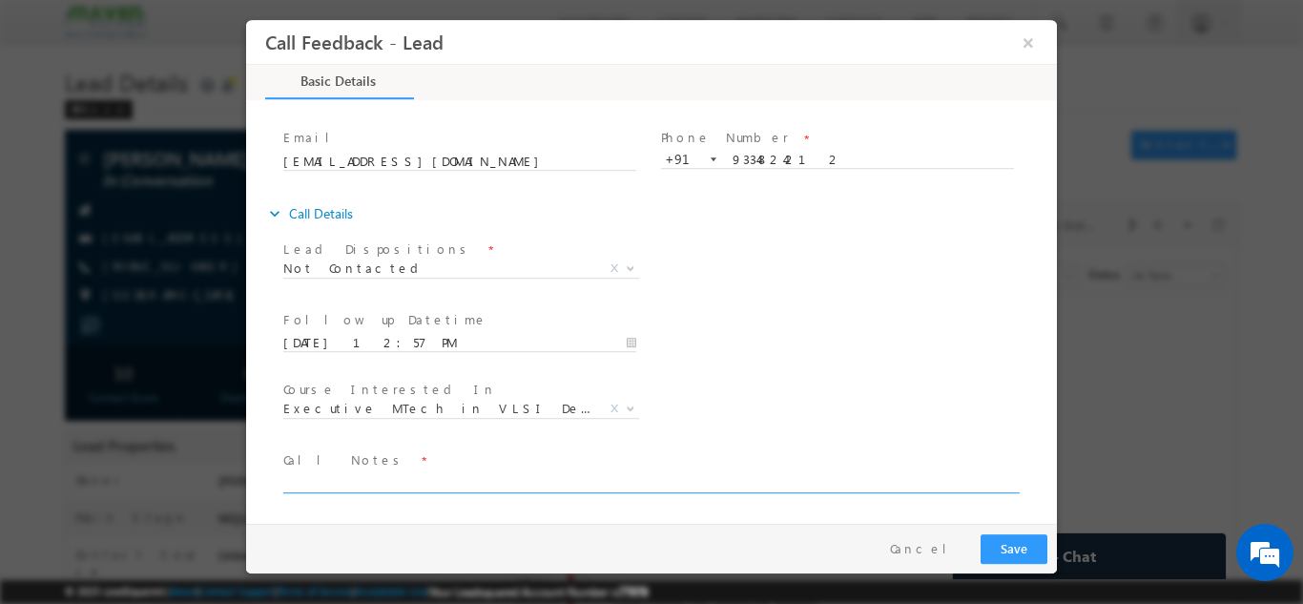
click at [902, 478] on textarea at bounding box center [649, 481] width 733 height 22
type textarea "dnp"
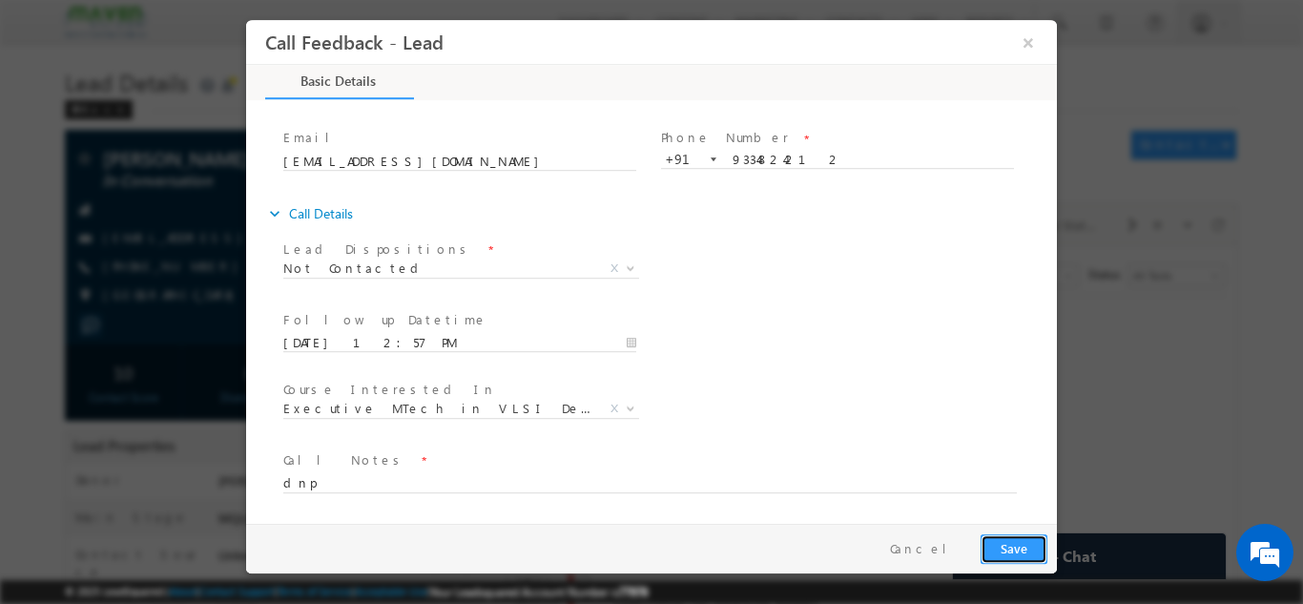
click at [1015, 546] on button "Save" at bounding box center [1013, 548] width 67 height 30
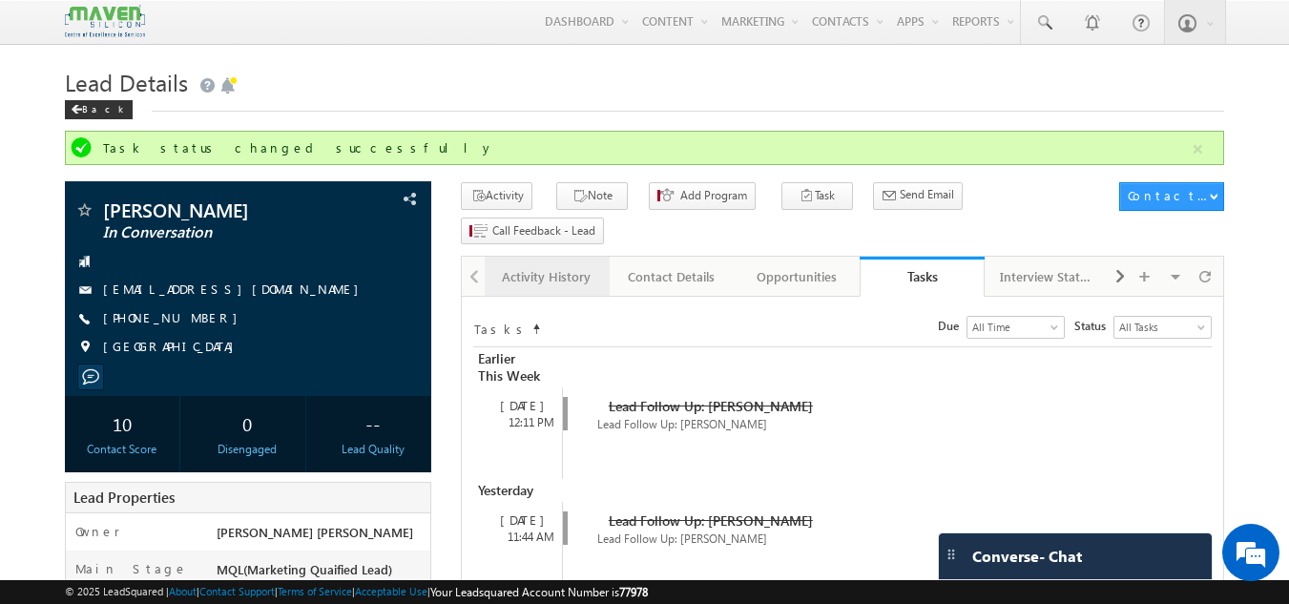
click at [523, 265] on div "Activity History" at bounding box center [546, 276] width 93 height 23
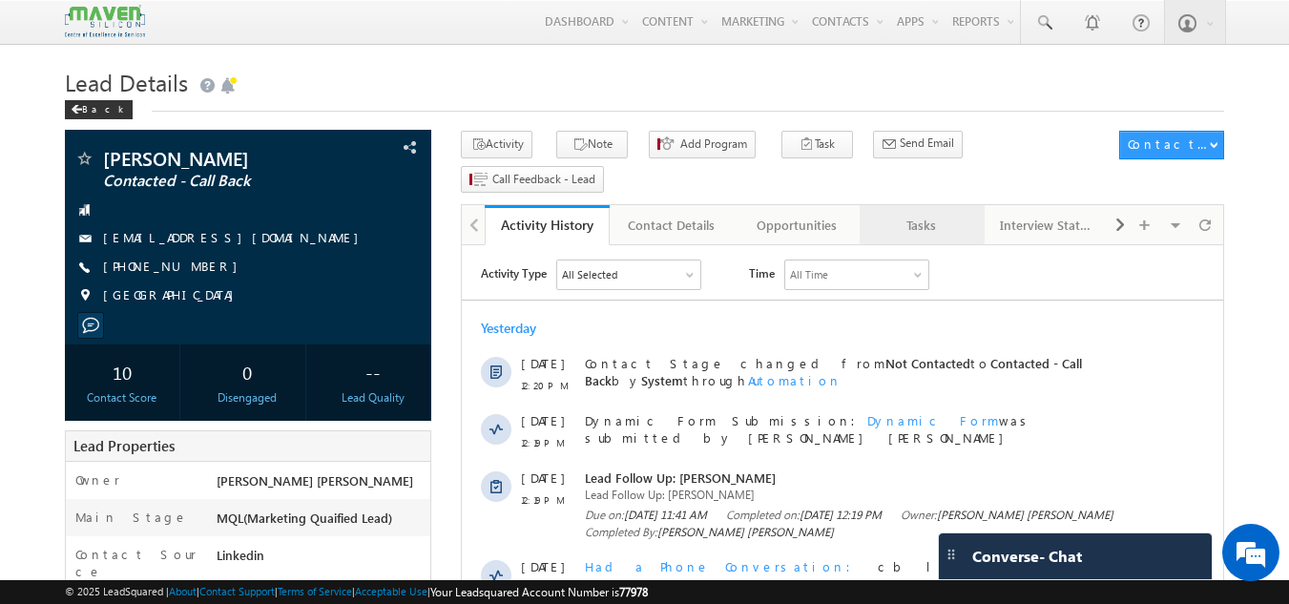
click at [901, 214] on div "Tasks" at bounding box center [921, 225] width 93 height 23
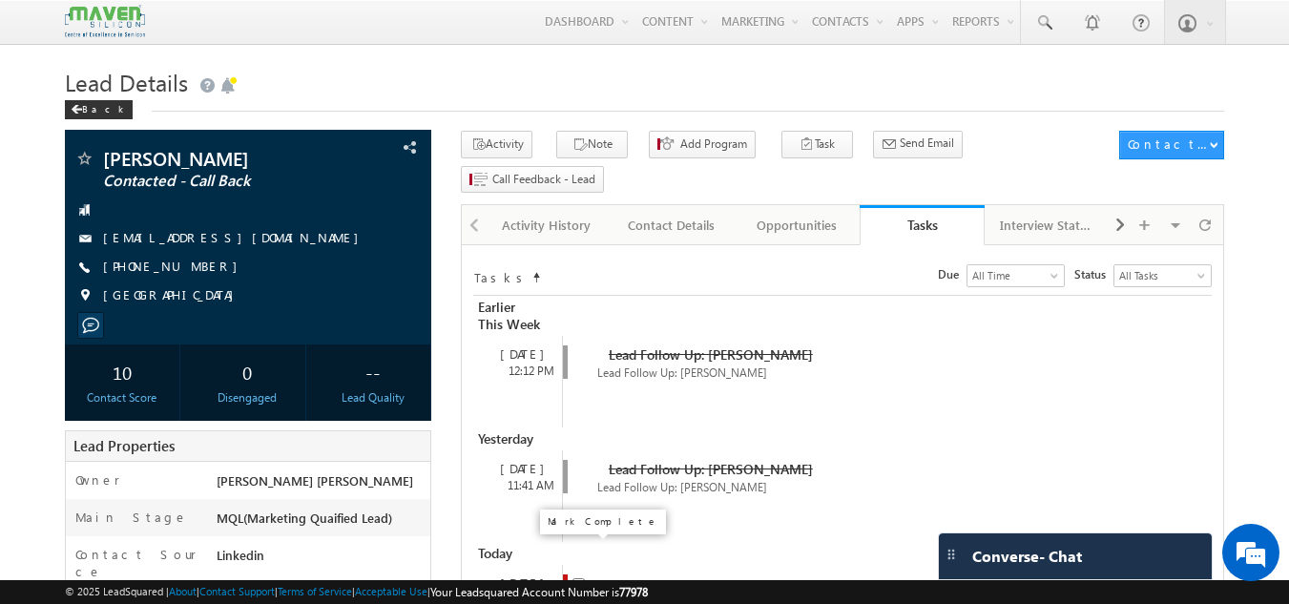
click at [573, 578] on input "checkbox" at bounding box center [578, 584] width 12 height 12
checkbox input "false"
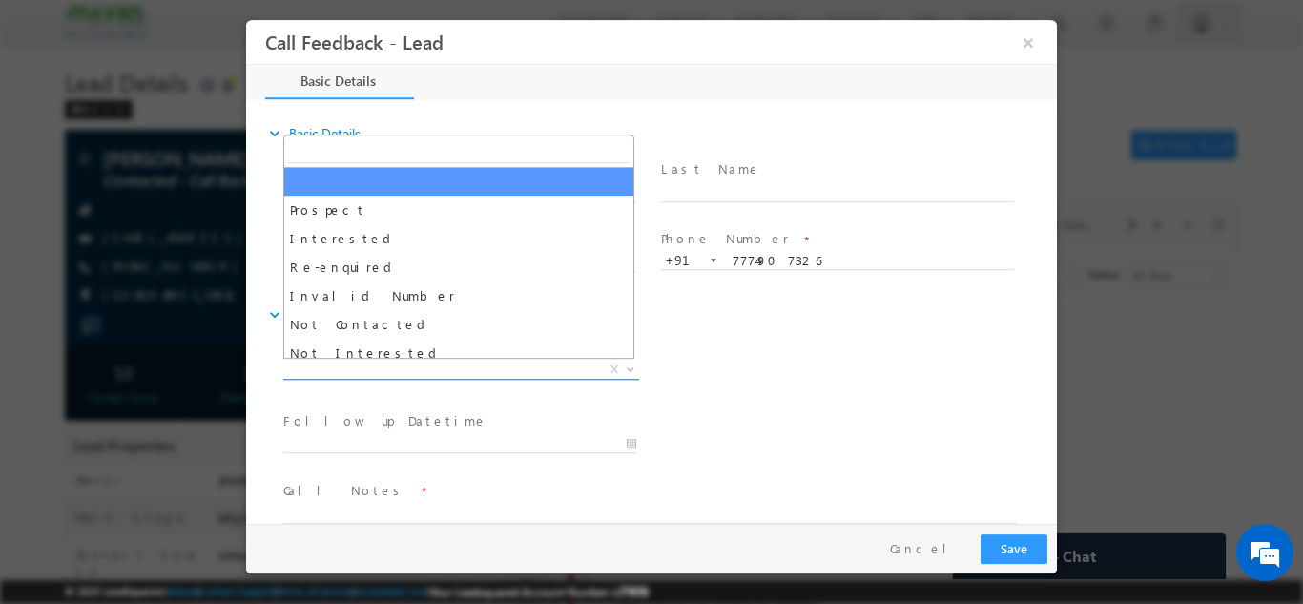
click at [546, 367] on span "X" at bounding box center [461, 369] width 356 height 19
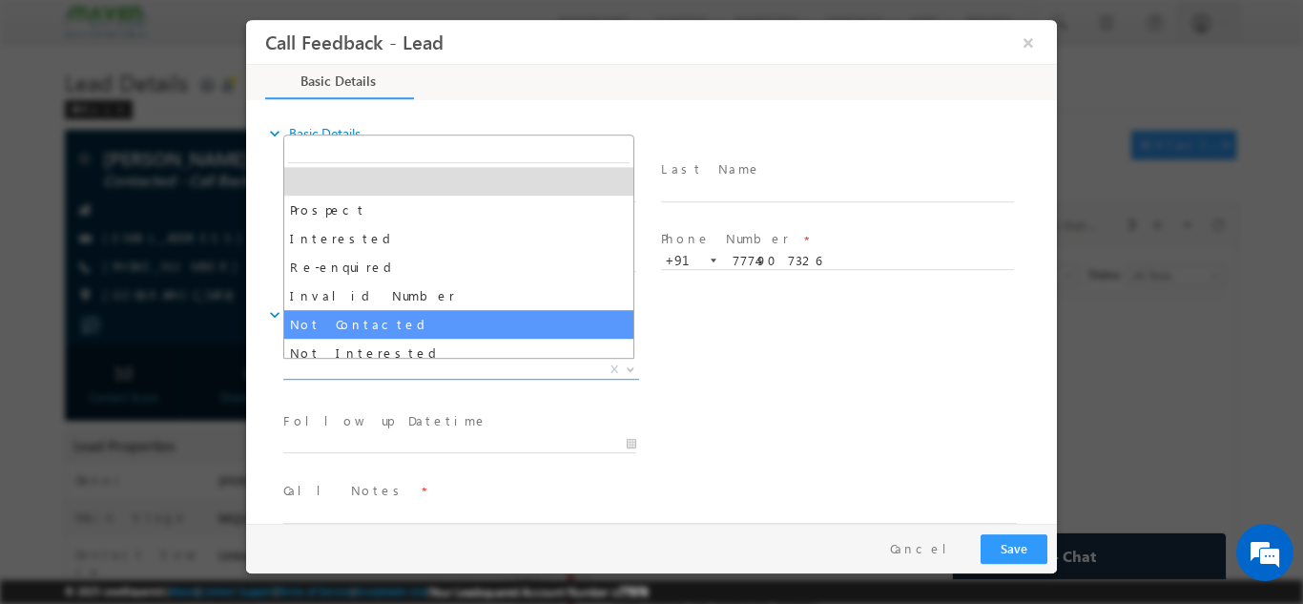
select select "Not Contacted"
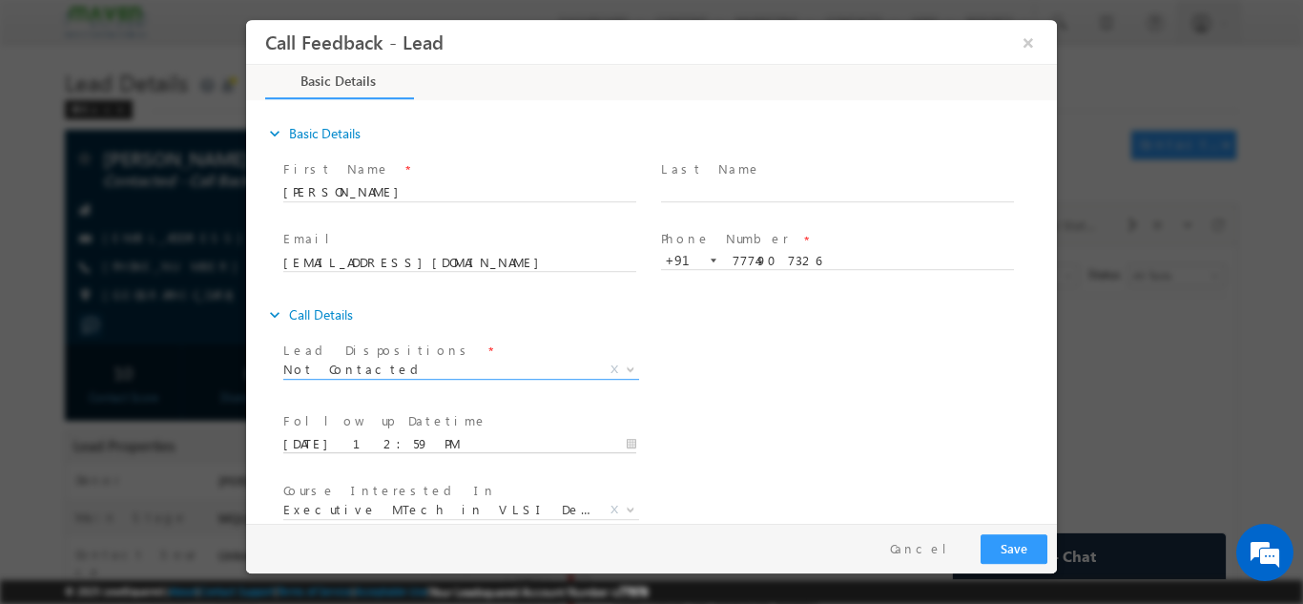
click at [464, 441] on input "23/08/2025 12:59 PM" at bounding box center [459, 443] width 353 height 19
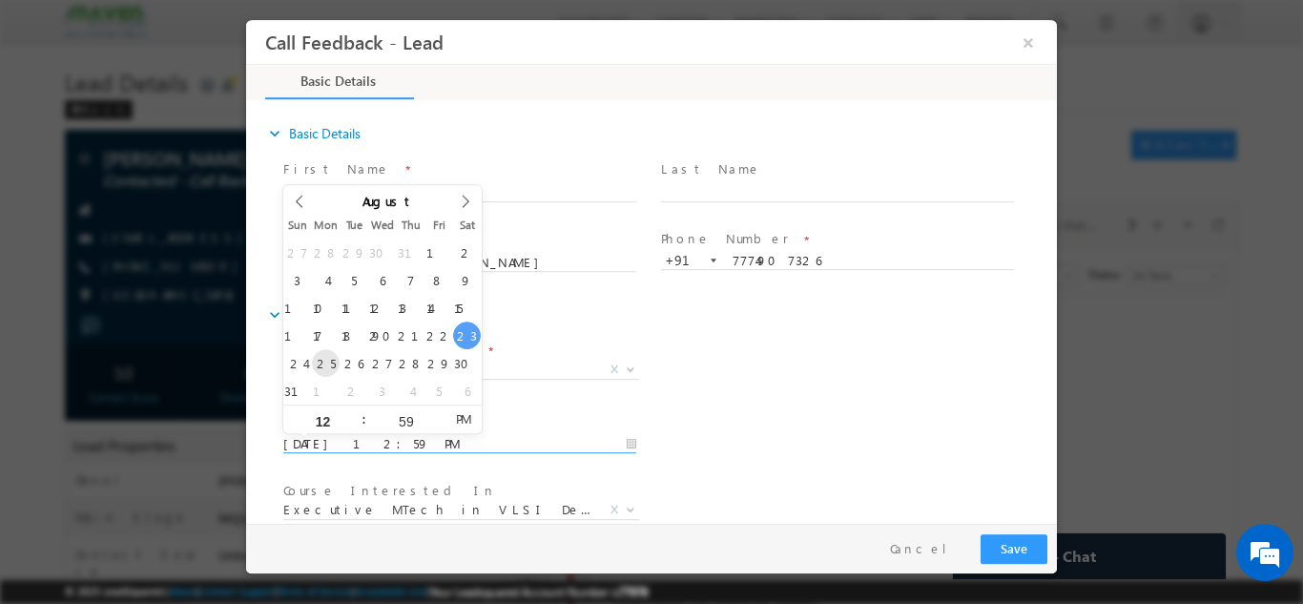
type input "25/08/2025 12:59 PM"
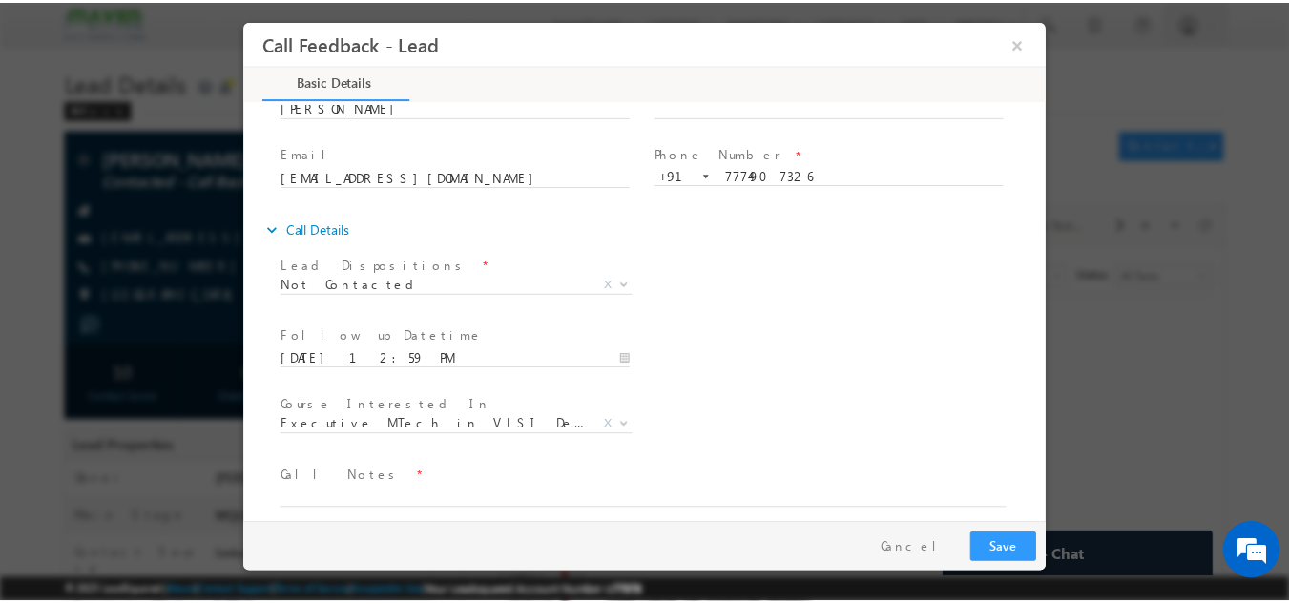
scroll to position [101, 0]
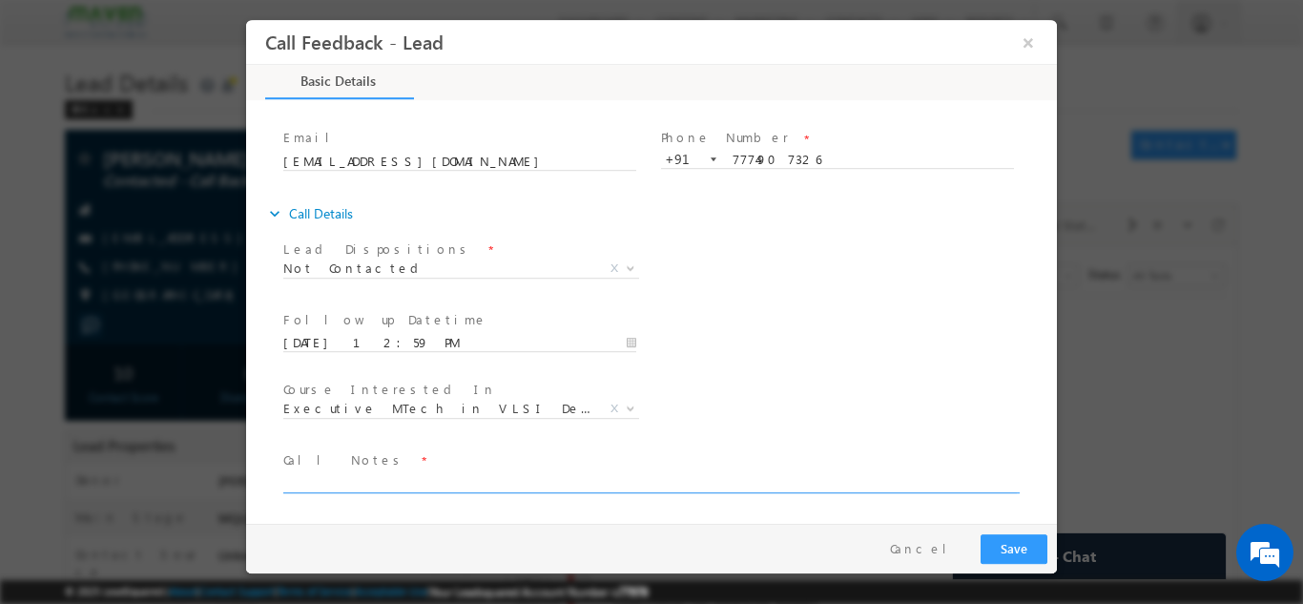
click at [896, 484] on textarea at bounding box center [649, 481] width 733 height 22
type textarea "c"
type textarea "dnp"
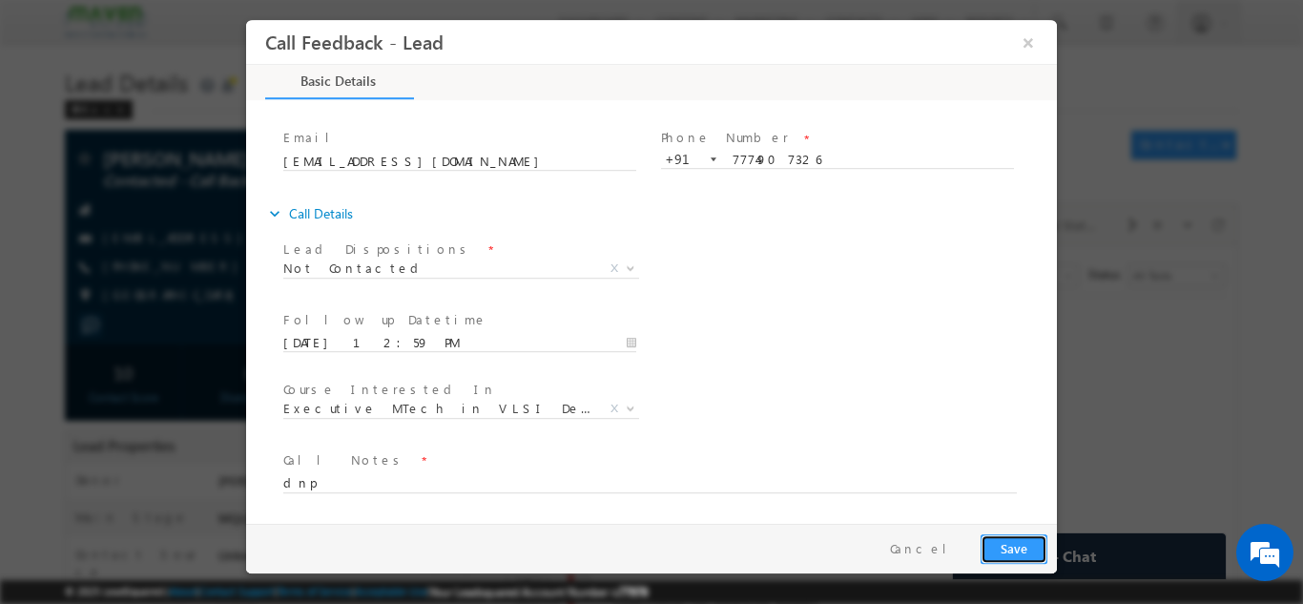
click at [1017, 549] on button "Save" at bounding box center [1013, 548] width 67 height 30
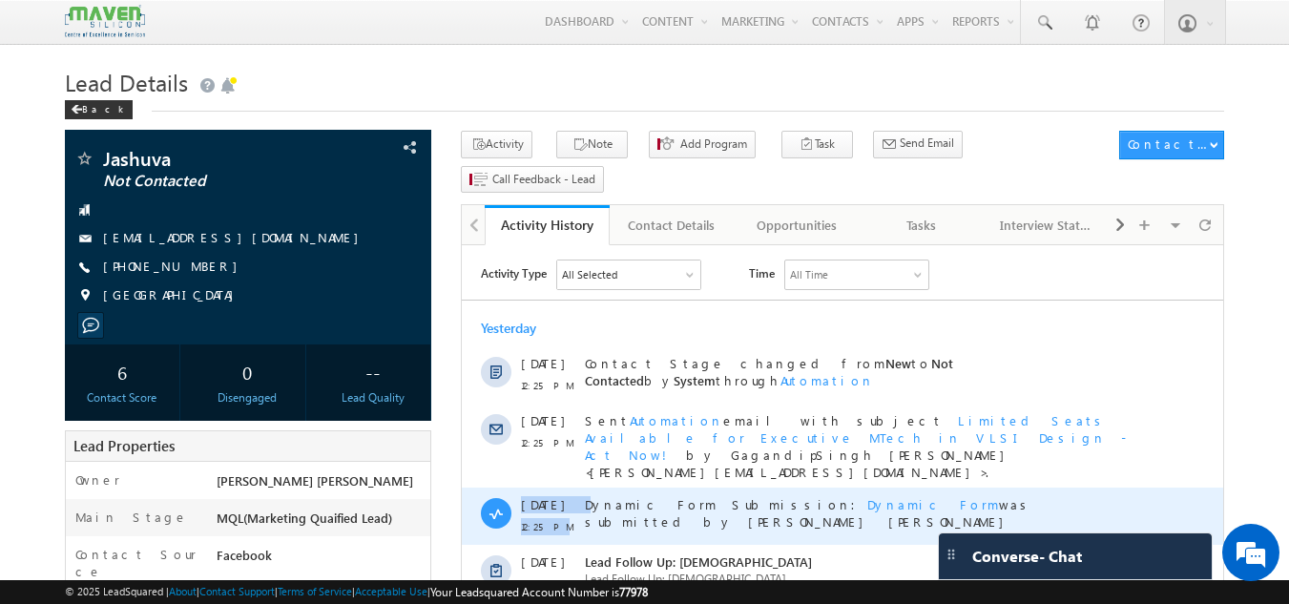
drag, startPoint x: 462, startPoint y: 245, endPoint x: 505, endPoint y: 501, distance: 259.2
click at [505, 501] on div "[DATE] 12:25 PM Dynamic Form Submission: Dynamic Form was submitted by [PERSON_…" at bounding box center [842, 515] width 761 height 57
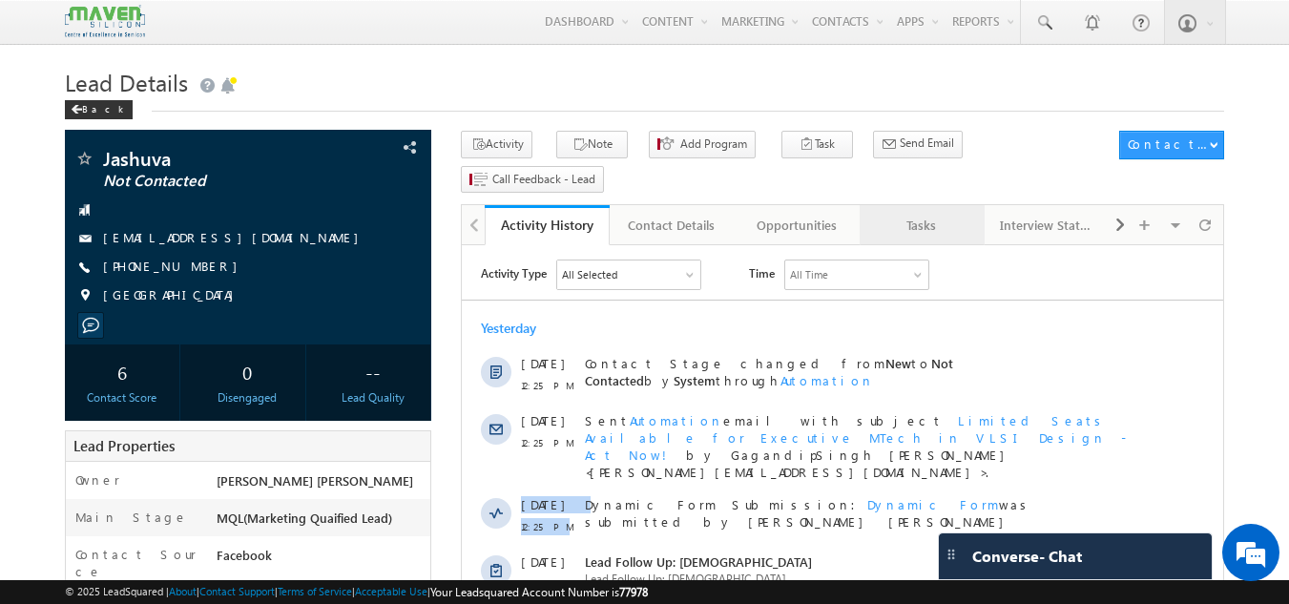
click at [940, 214] on div "Tasks" at bounding box center [921, 225] width 93 height 23
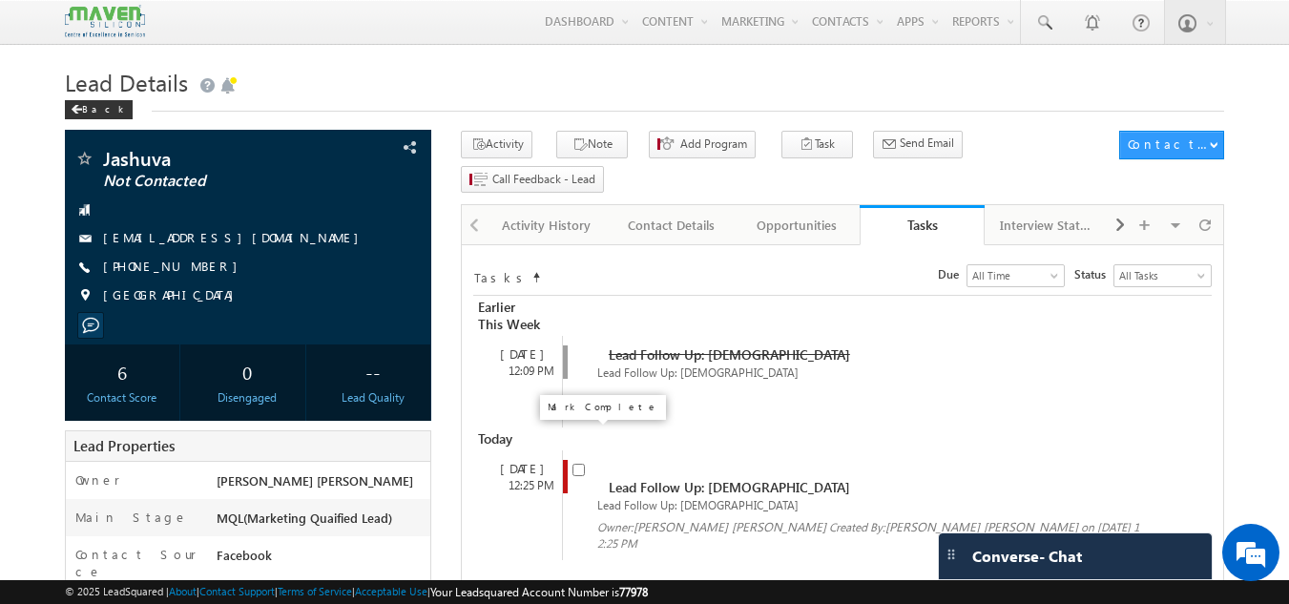
click at [578, 464] on input "checkbox" at bounding box center [578, 470] width 12 height 12
checkbox input "false"
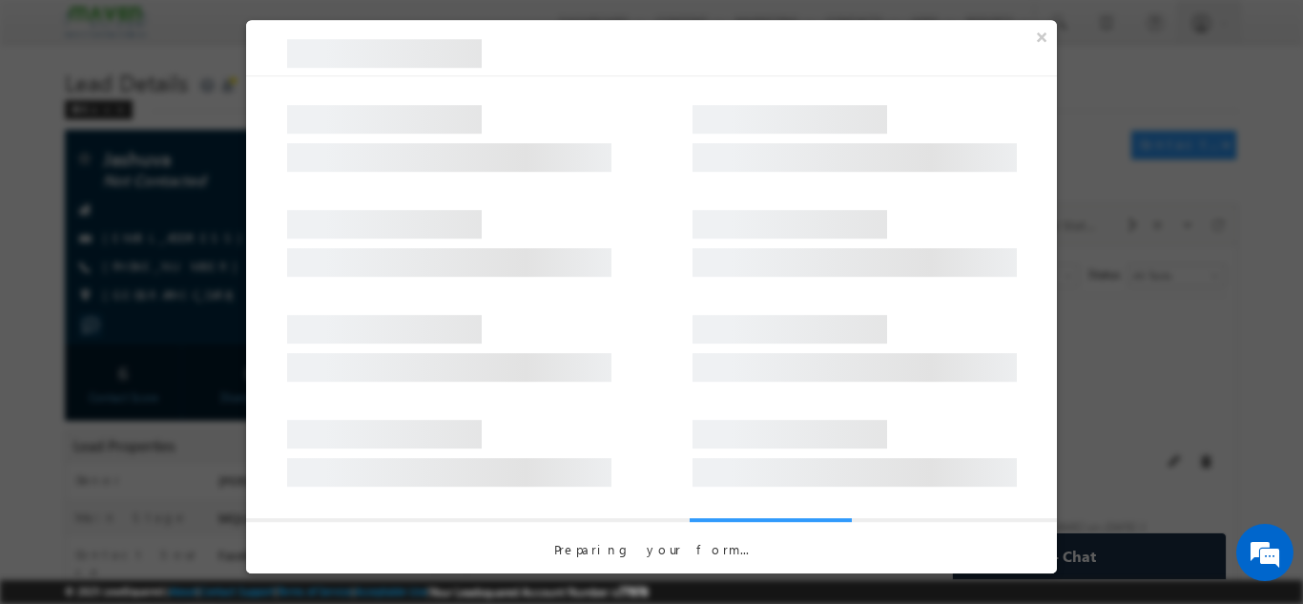
click at [578, 433] on div at bounding box center [449, 438] width 324 height 57
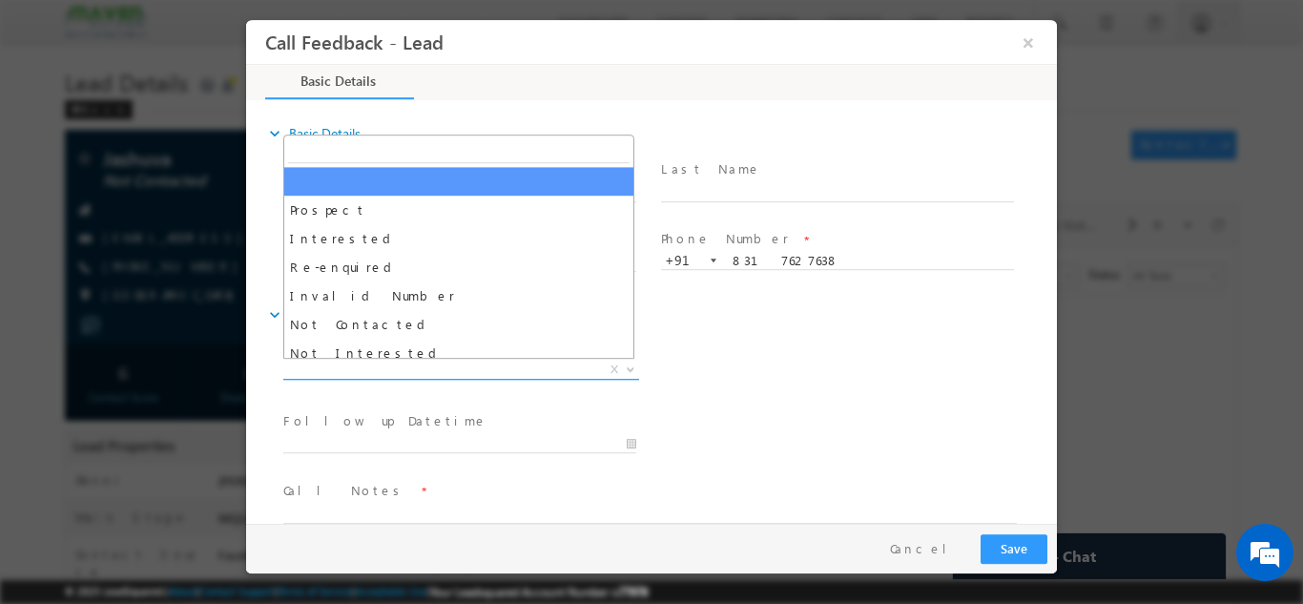
click at [467, 361] on span "X" at bounding box center [461, 369] width 356 height 19
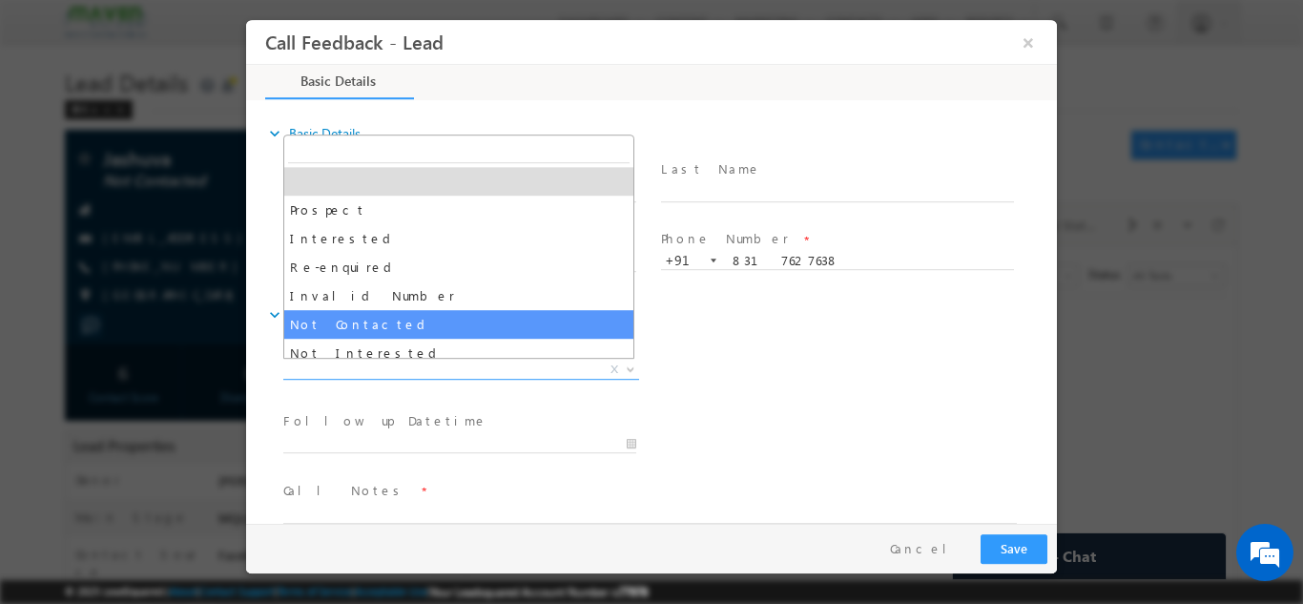
select select "Not Contacted"
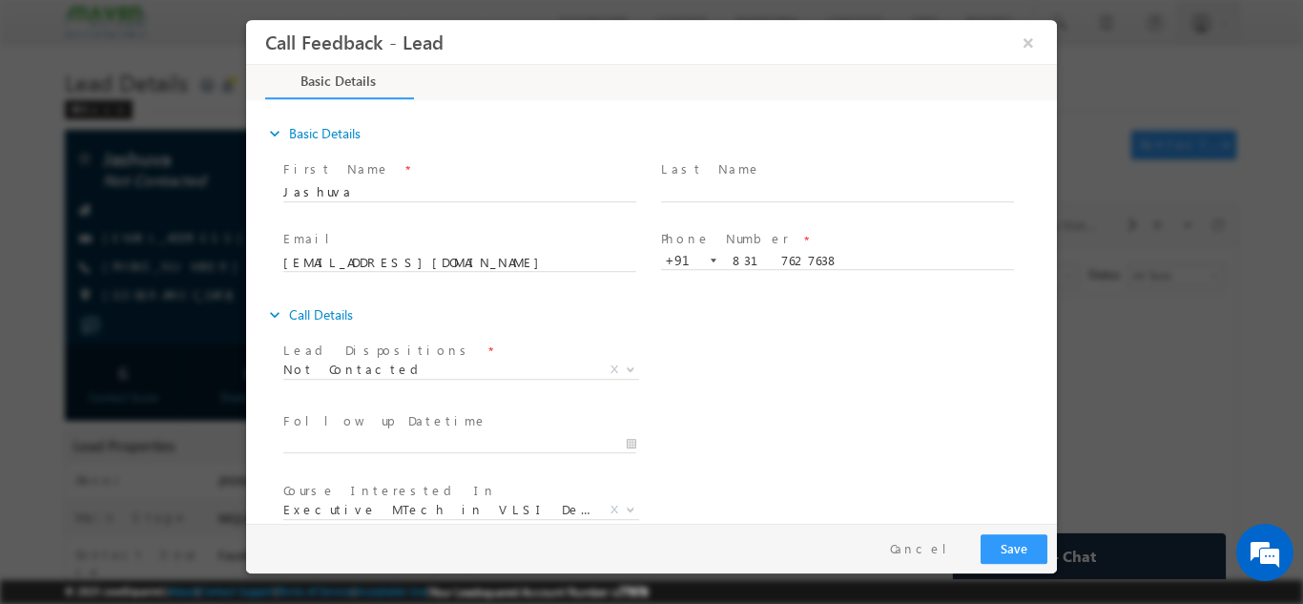
click at [399, 431] on div at bounding box center [468, 442] width 370 height 23
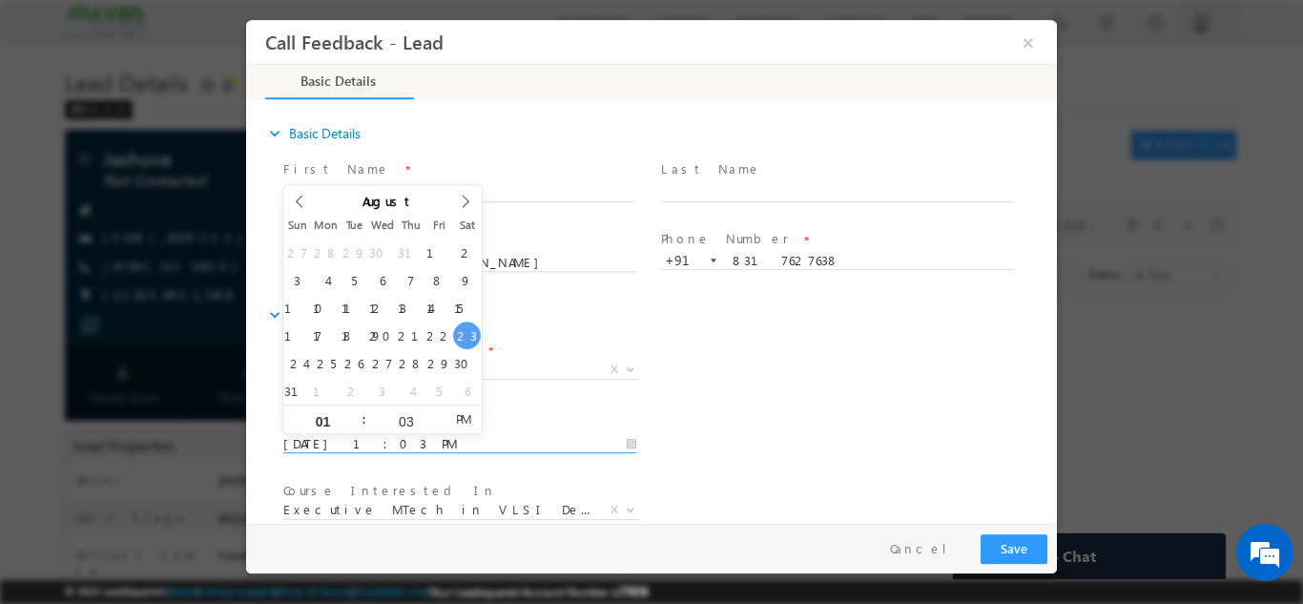
click at [389, 440] on input "23/08/2025 1:03 PM" at bounding box center [459, 443] width 353 height 19
type input "25/08/2025 1:03 PM"
click at [809, 464] on div "Follow up Datetime * 25/08/2025 1:03 PM Program Type * Long Term Short Term X" at bounding box center [667, 441] width 777 height 71
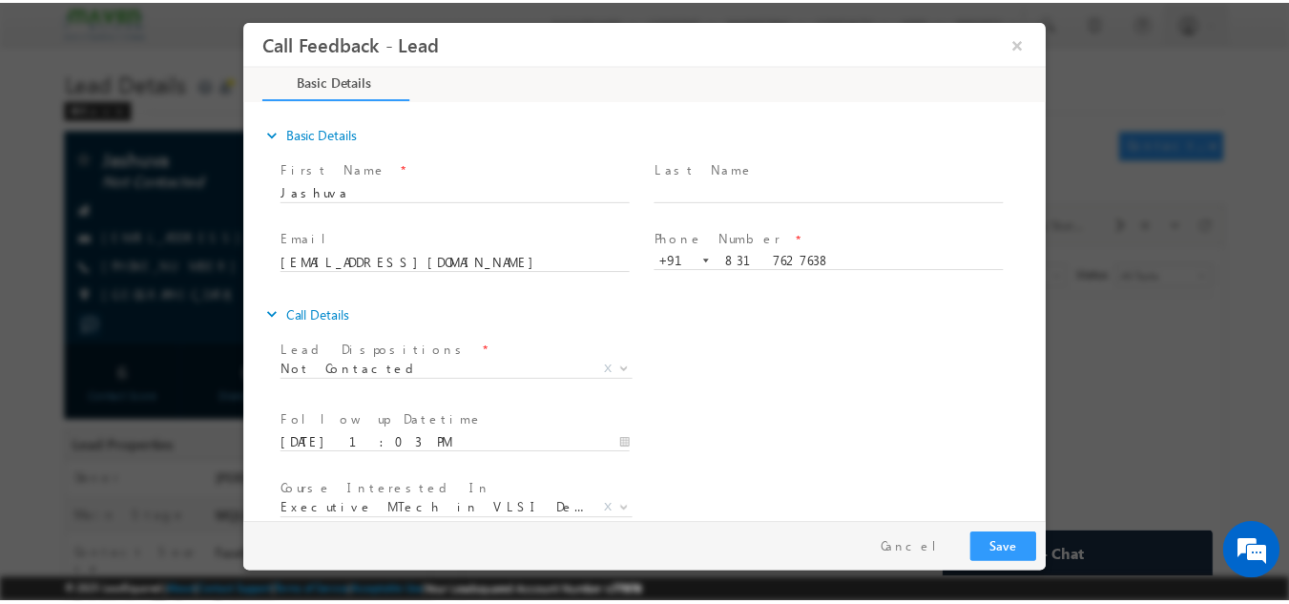
scroll to position [101, 0]
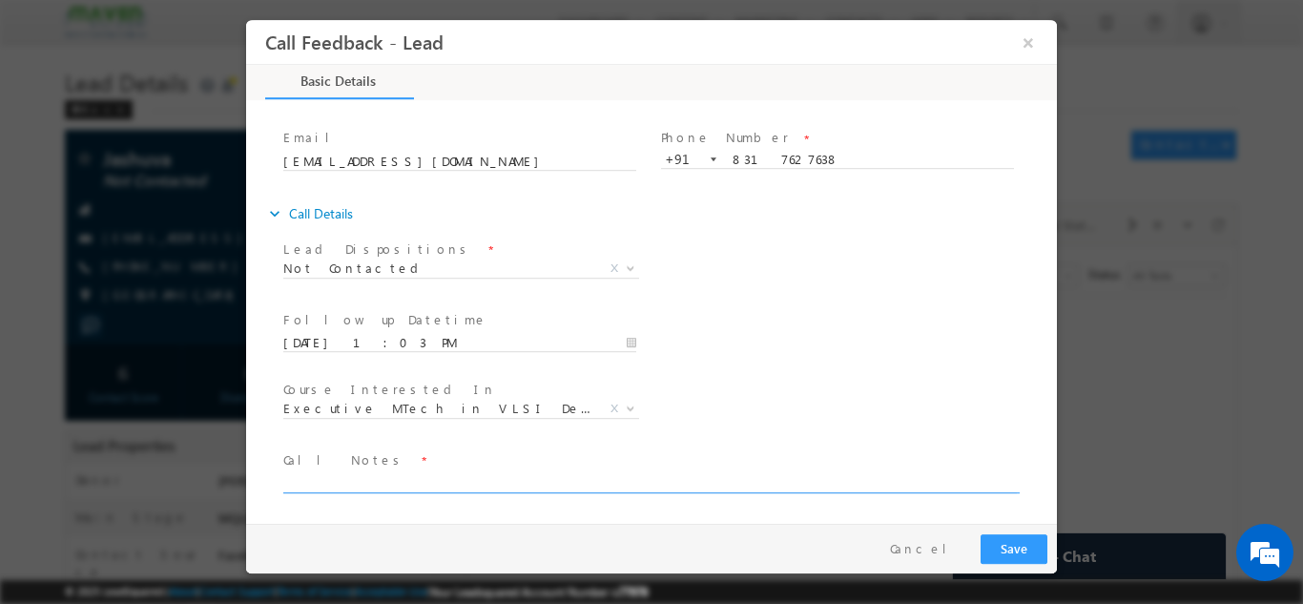
click at [825, 476] on textarea at bounding box center [649, 481] width 733 height 22
type textarea "dnp"
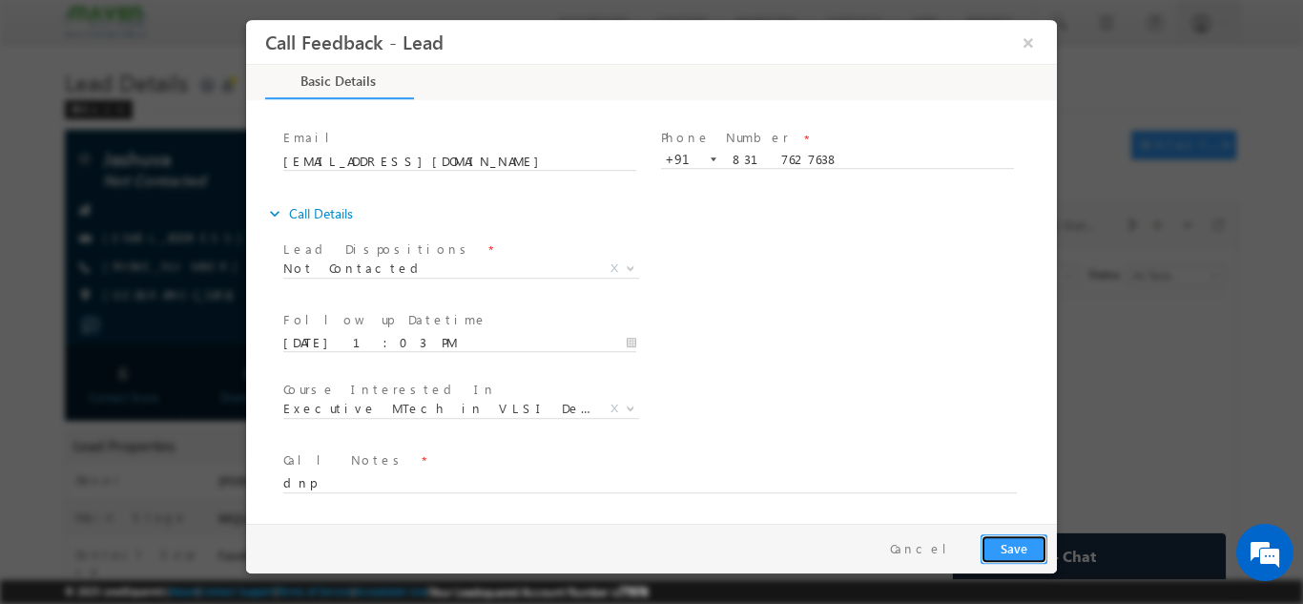
click at [1026, 548] on button "Save" at bounding box center [1013, 548] width 67 height 30
